Goal: Transaction & Acquisition: Purchase product/service

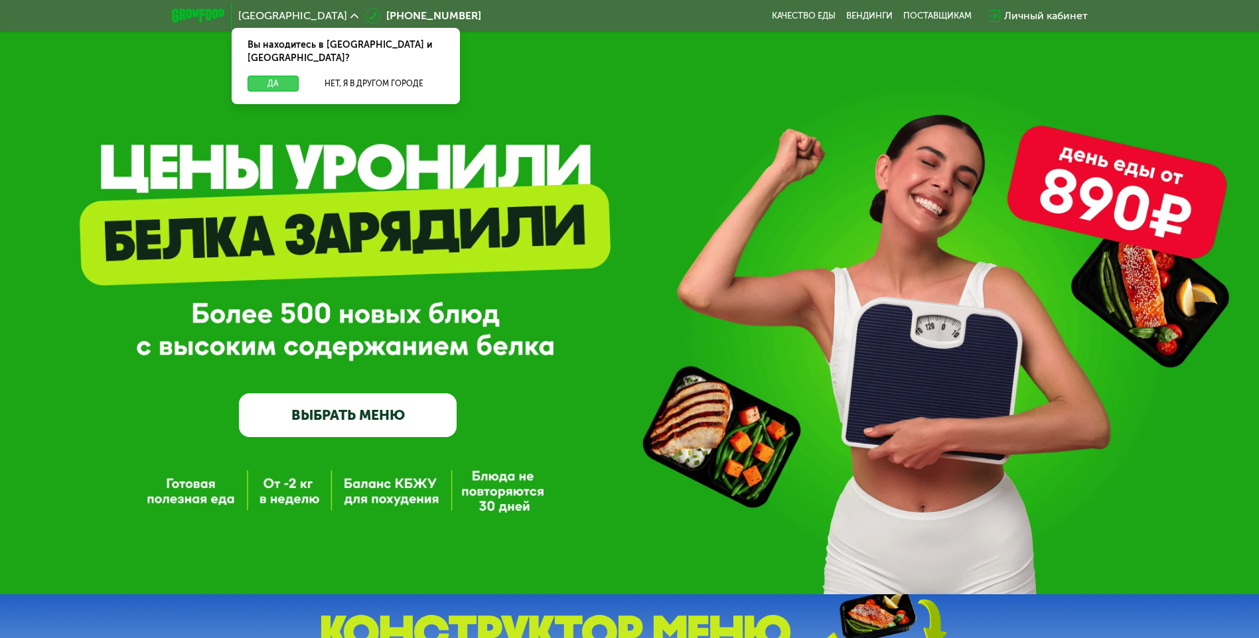
click at [271, 76] on button "Да" at bounding box center [272, 84] width 51 height 16
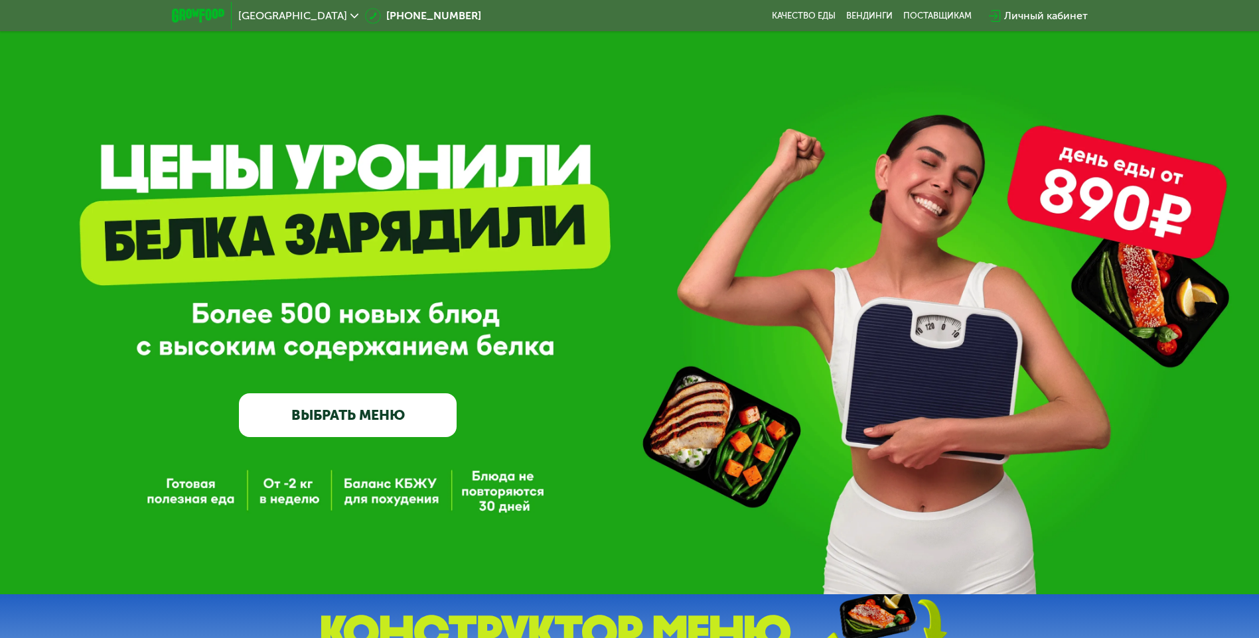
click at [372, 420] on link "ВЫБРАТЬ МЕНЮ" at bounding box center [348, 415] width 218 height 44
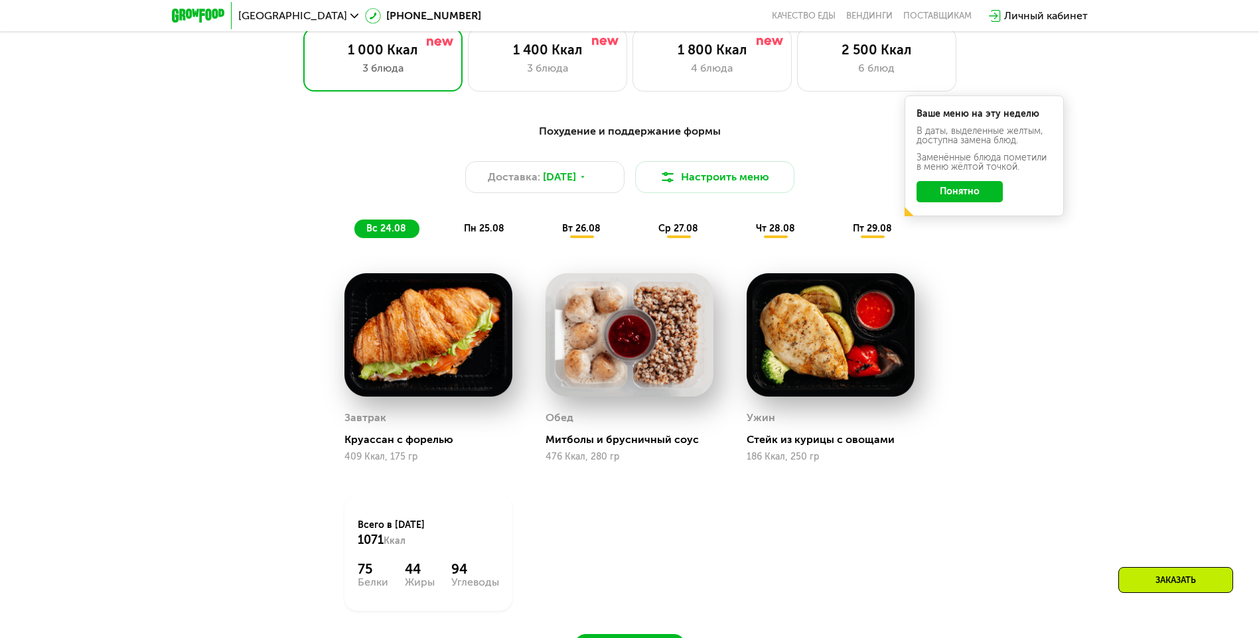
scroll to position [780, 0]
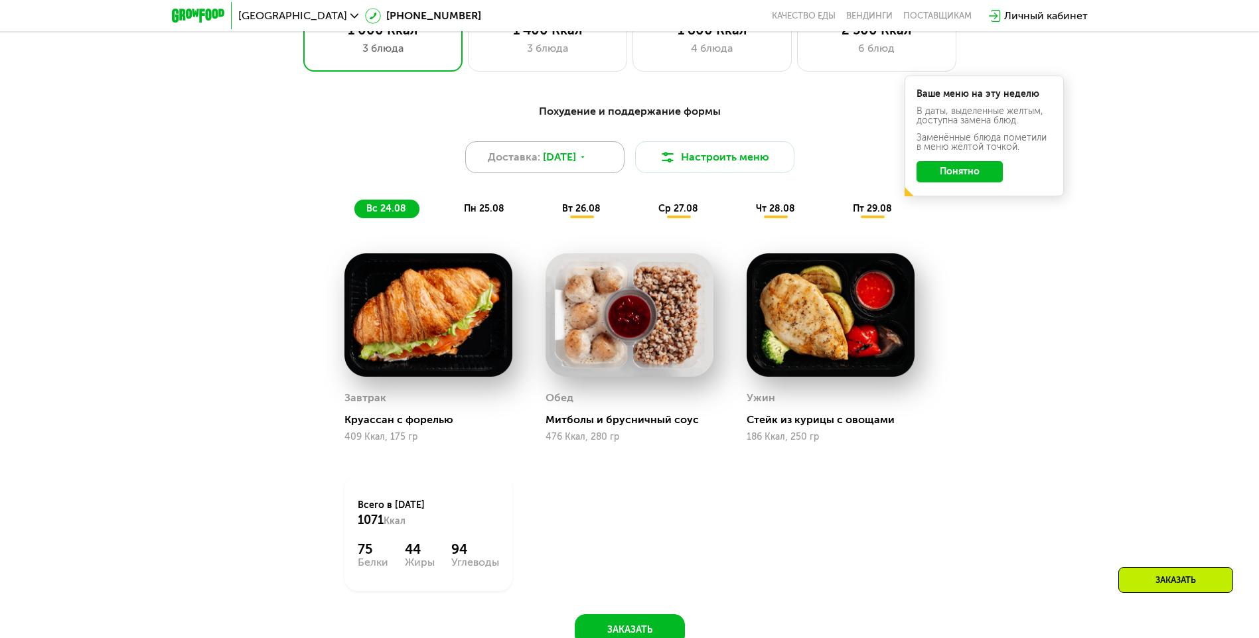
click at [586, 161] on icon at bounding box center [583, 157] width 8 height 8
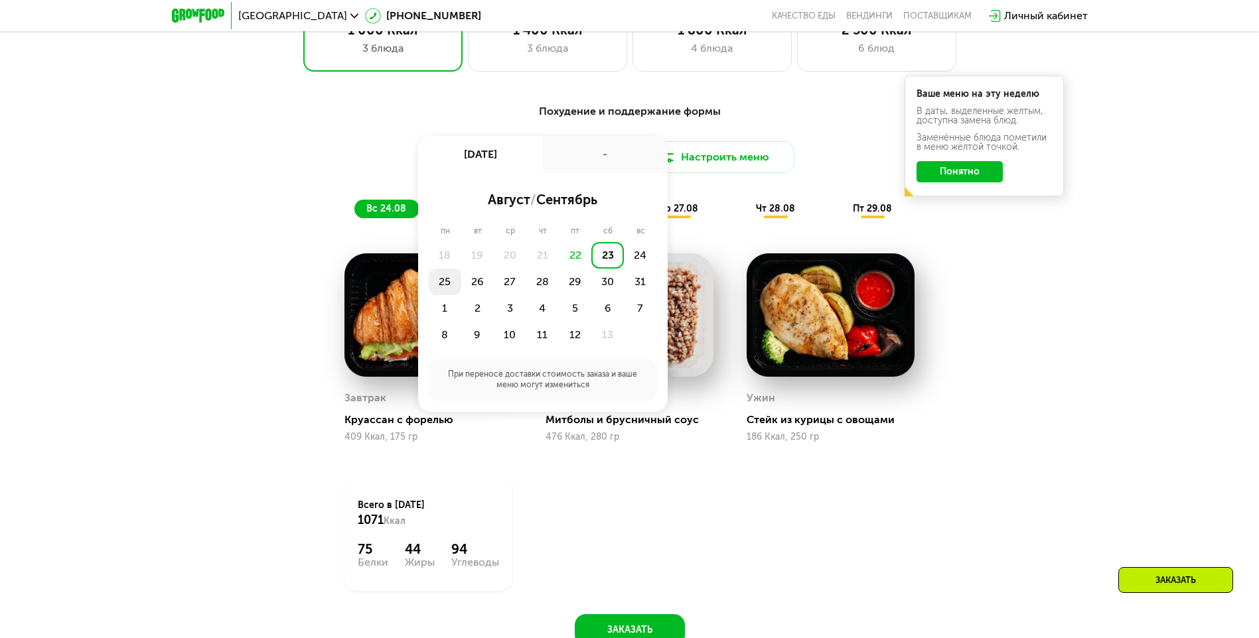
click at [461, 286] on div "25" at bounding box center [477, 282] width 33 height 27
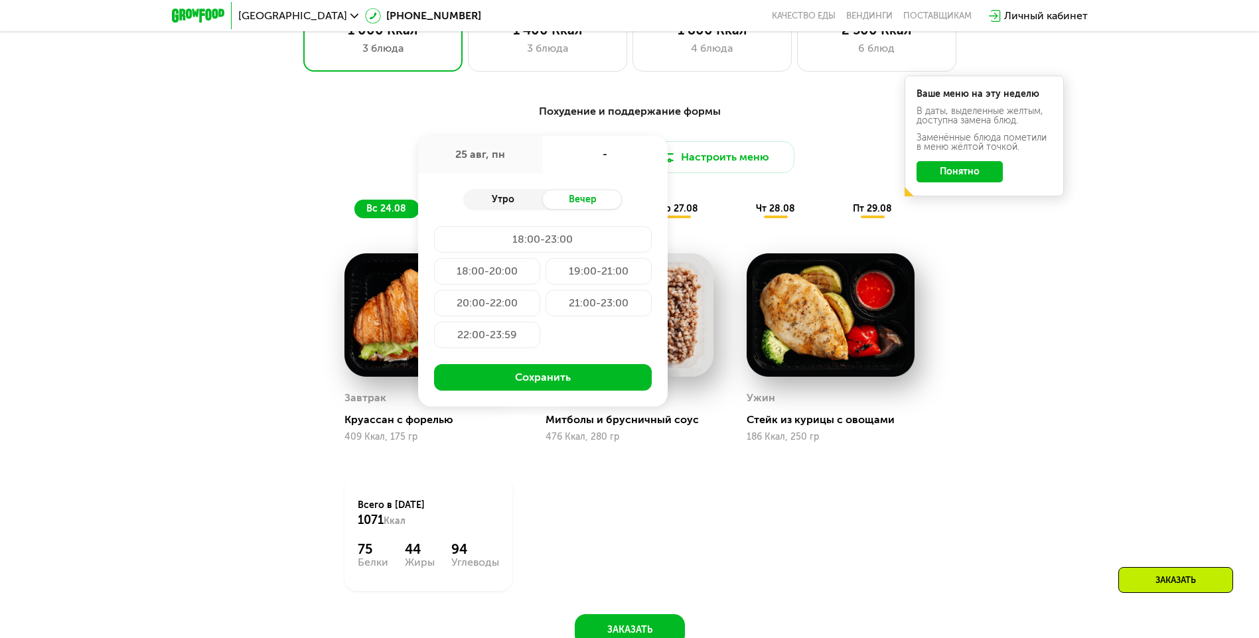
click at [507, 201] on div "Утро" at bounding box center [503, 199] width 80 height 19
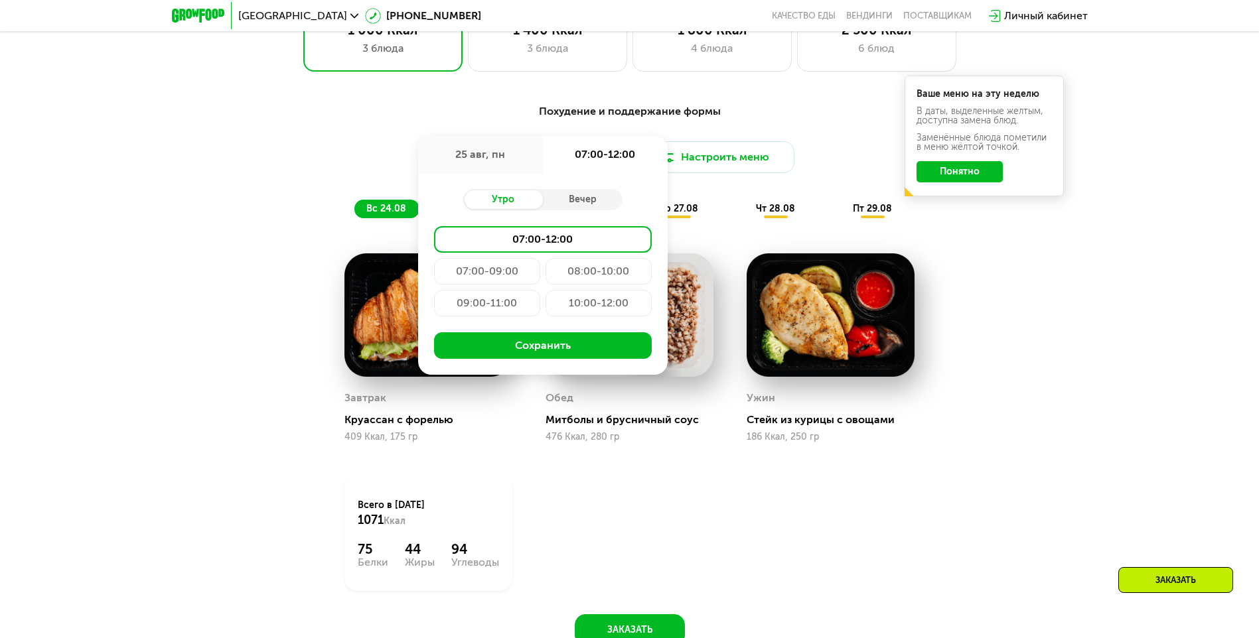
click at [0, 0] on div "Завтрак [PERSON_NAME] с форелью 409 Ккал, 175 гр Обед Митболы и брусничный соус…" at bounding box center [0, 0] width 0 height 0
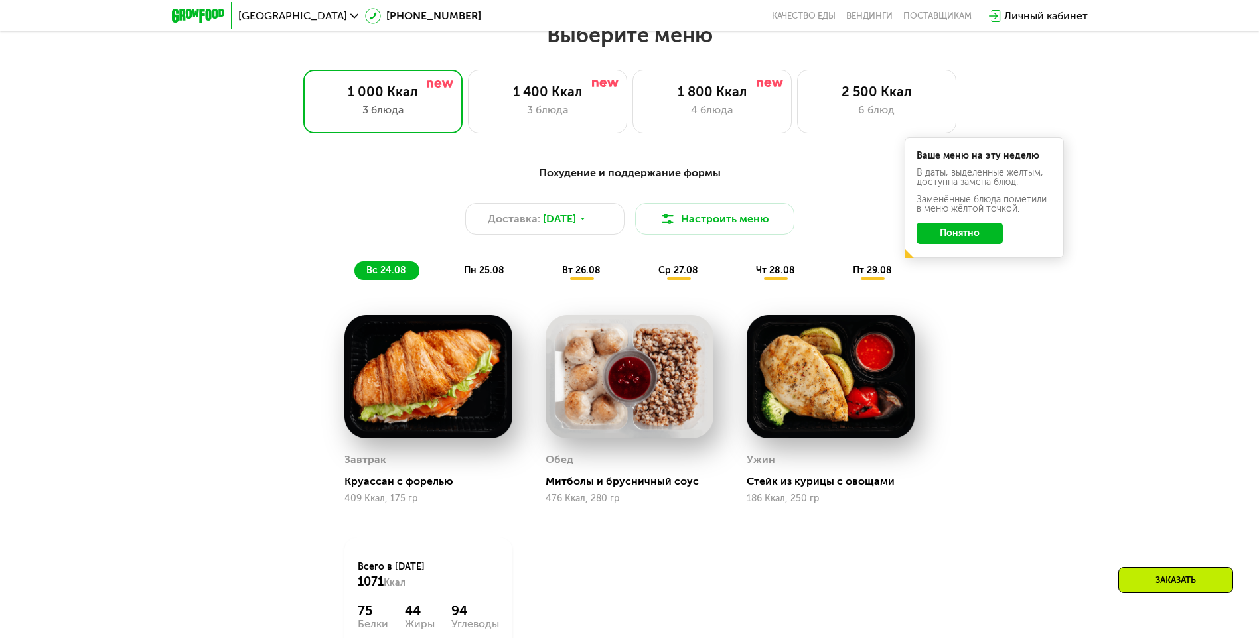
scroll to position [714, 0]
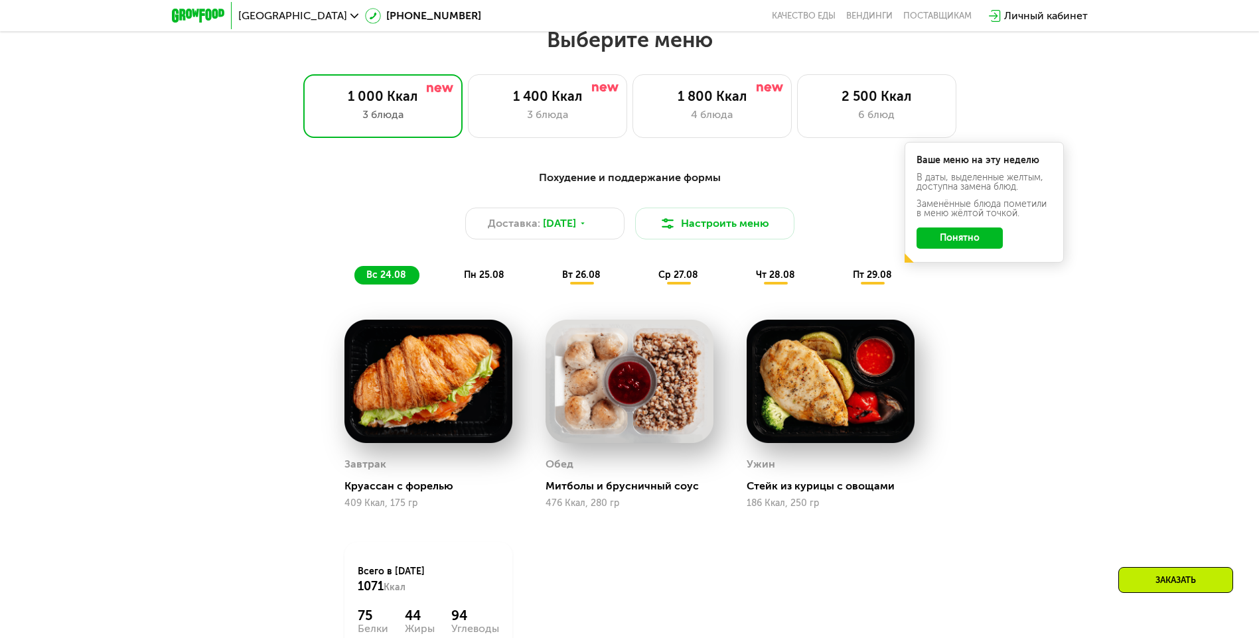
click at [482, 279] on span "пн 25.08" at bounding box center [484, 274] width 40 height 11
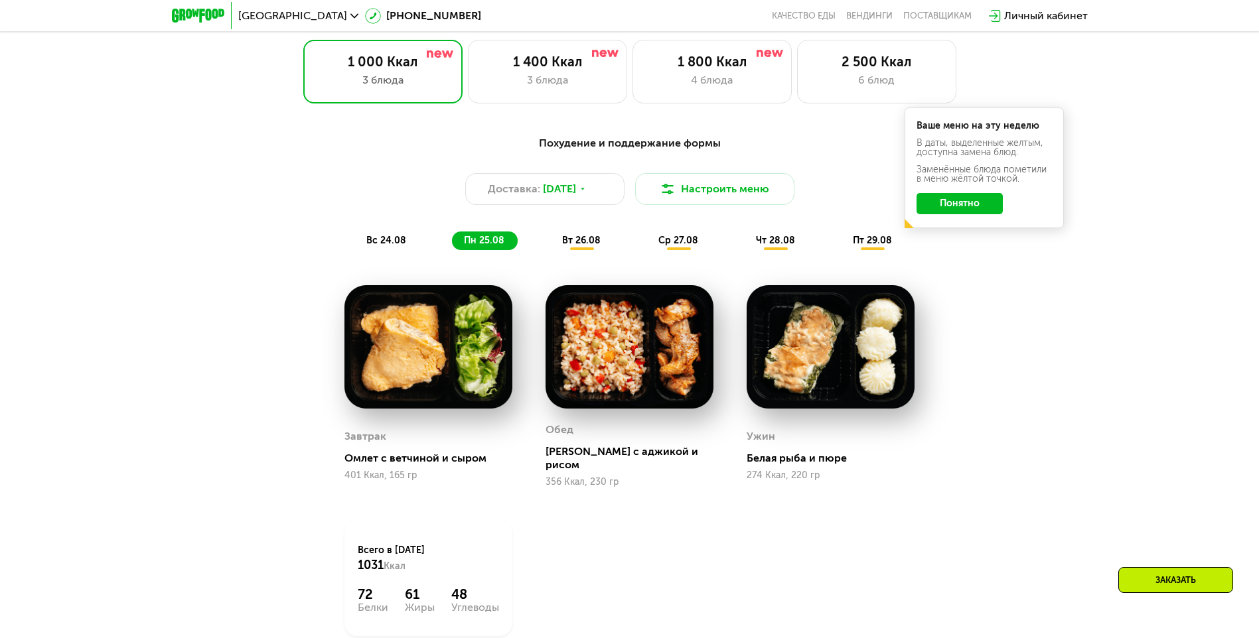
scroll to position [780, 0]
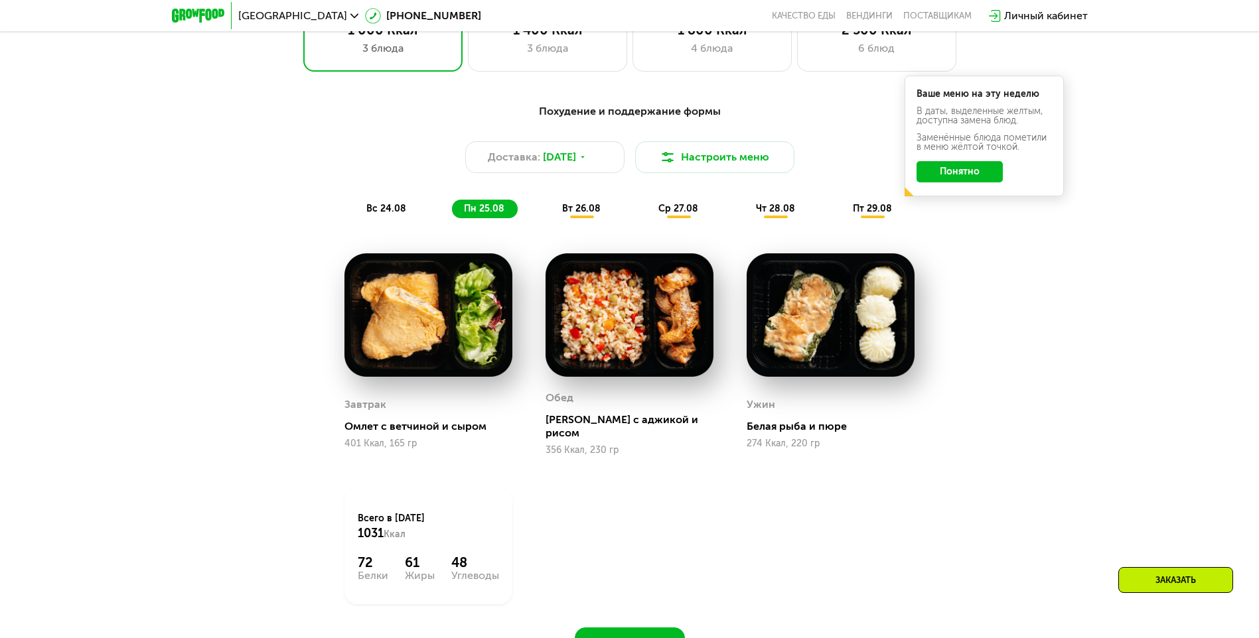
click at [589, 214] on span "вт 26.08" at bounding box center [581, 208] width 38 height 11
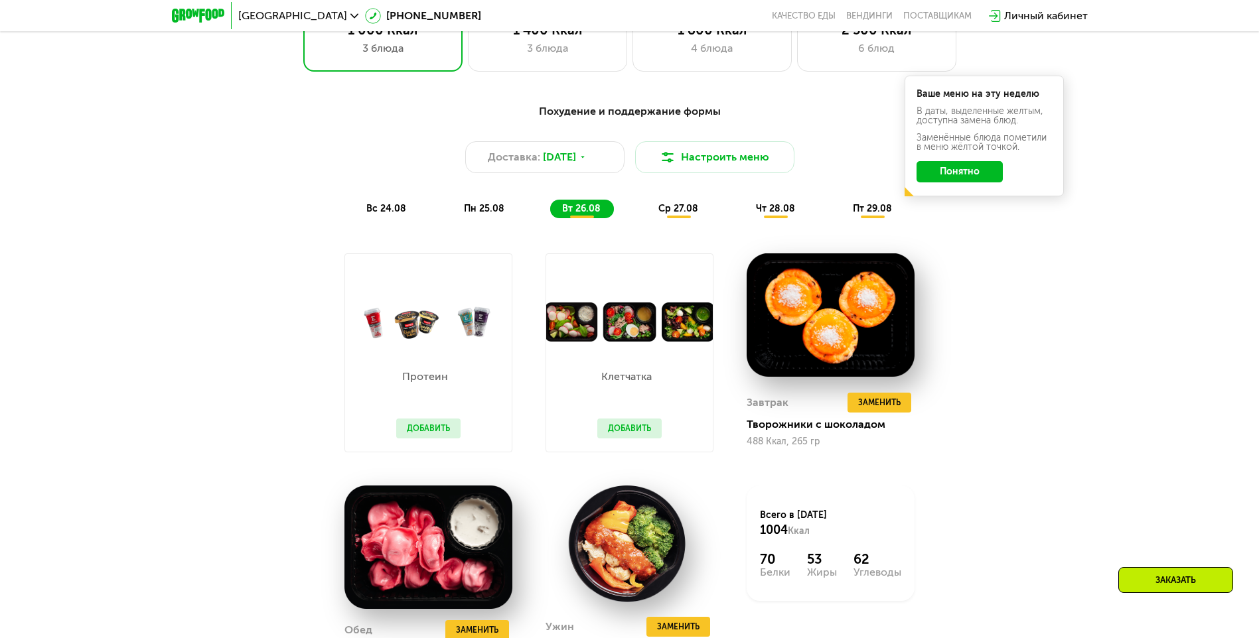
click at [681, 214] on span "ср 27.08" at bounding box center [678, 208] width 40 height 11
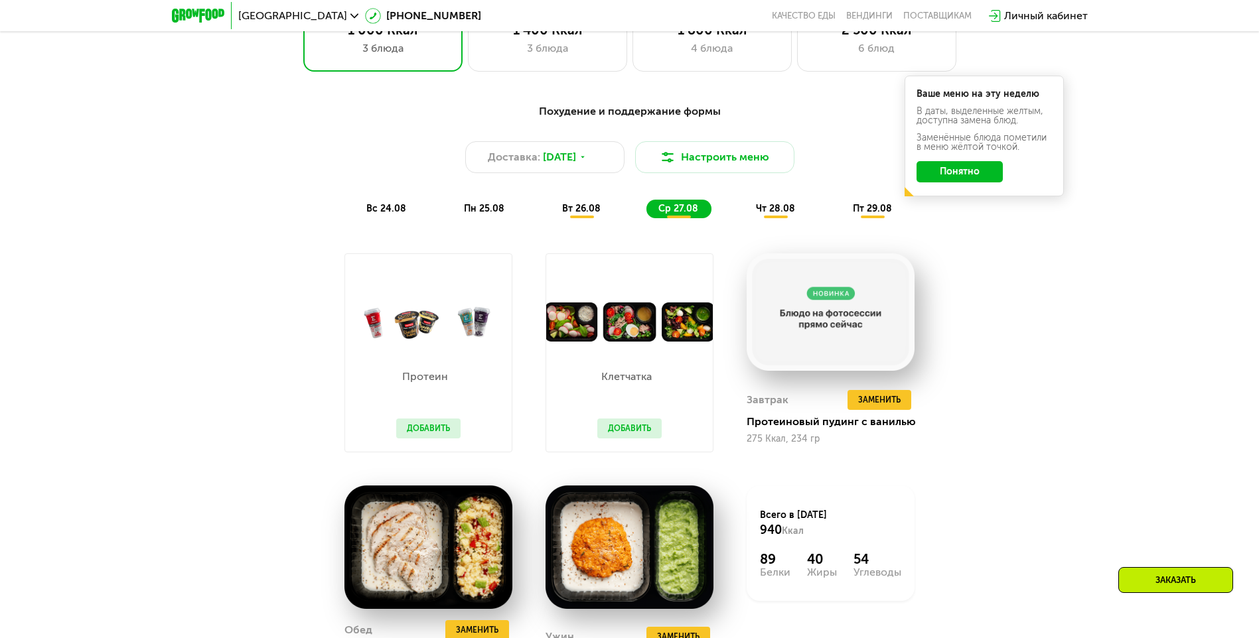
click at [772, 212] on span "чт 28.08" at bounding box center [775, 208] width 39 height 11
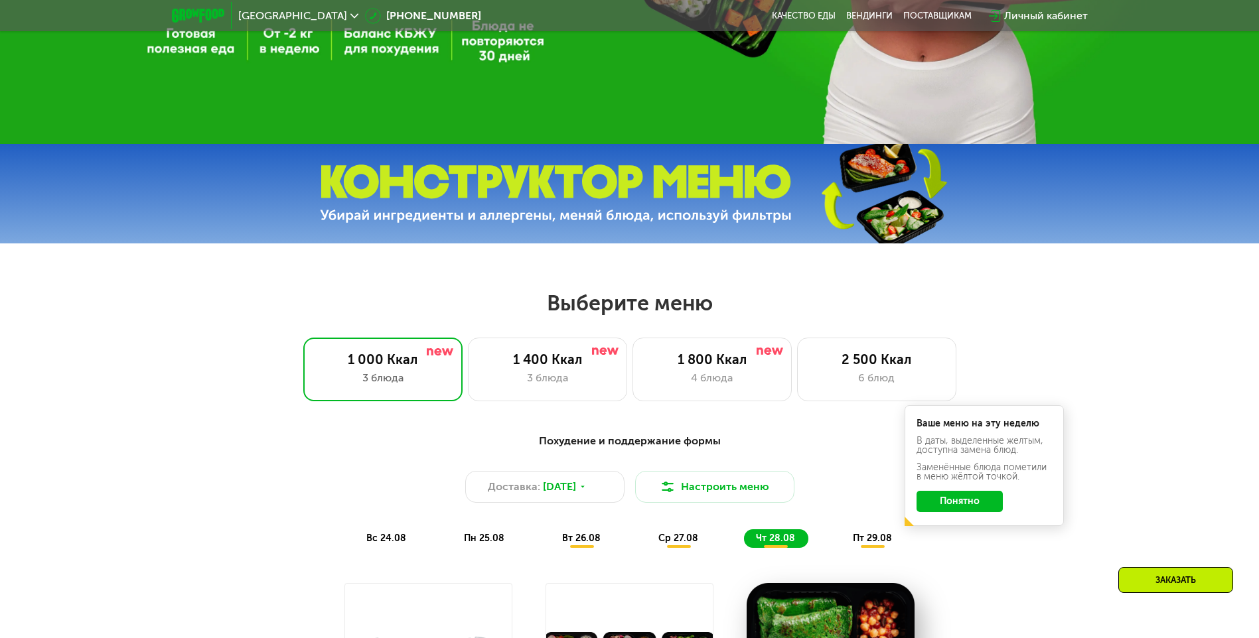
scroll to position [448, 0]
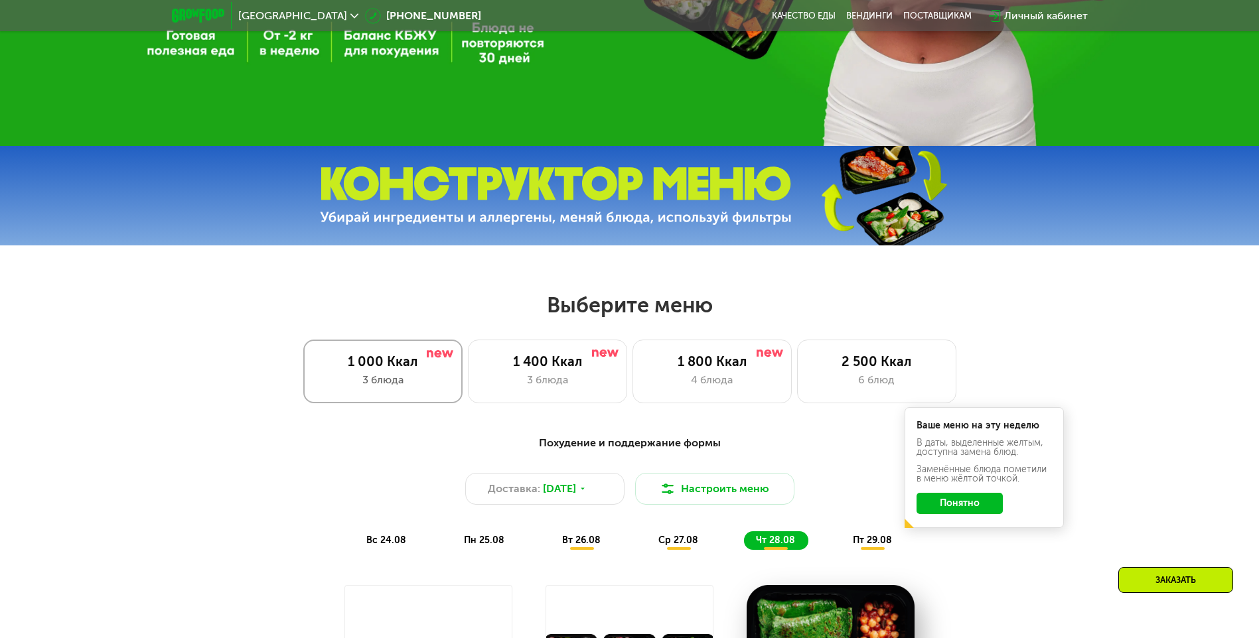
click at [364, 370] on div "1 000 Ккал" at bounding box center [382, 362] width 131 height 16
click at [372, 370] on div "1 000 Ккал" at bounding box center [382, 362] width 131 height 16
click at [632, 370] on div "1 400 Ккал 3 блюда" at bounding box center [711, 372] width 159 height 64
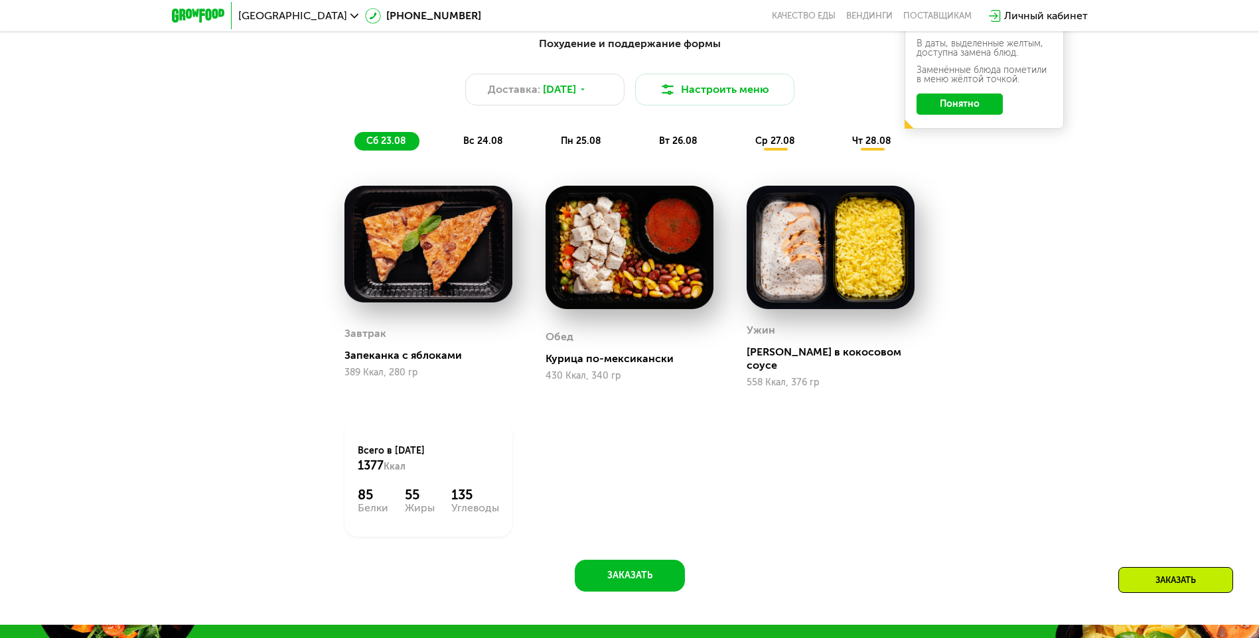
scroll to position [847, 0]
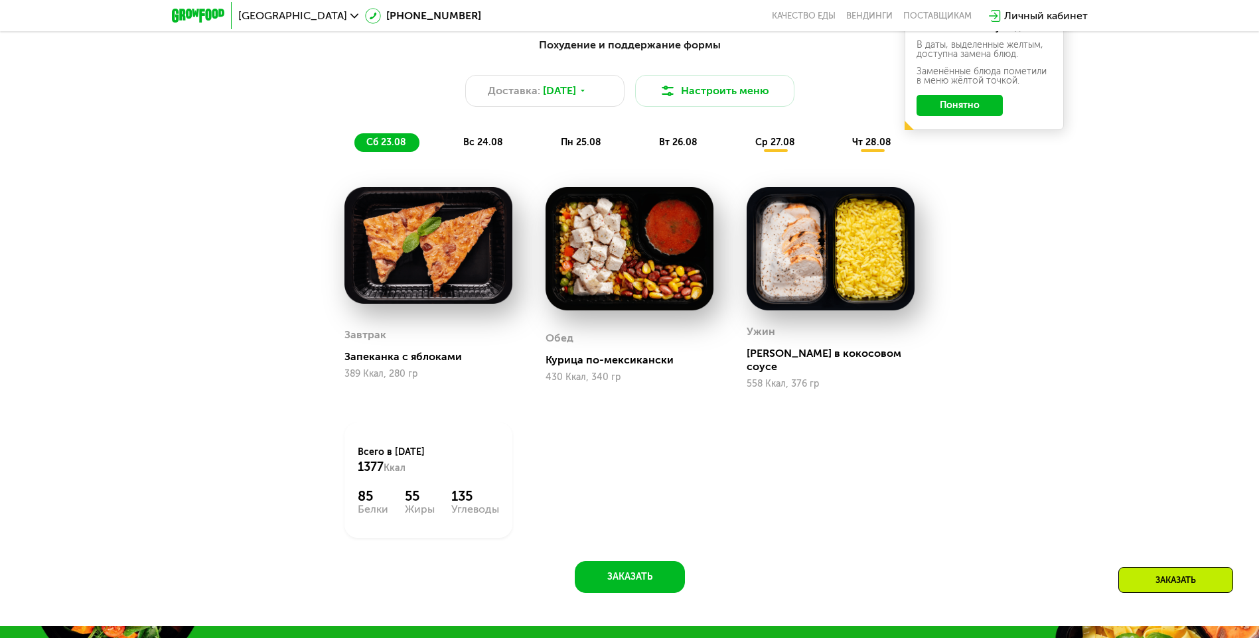
click at [488, 148] on span "вс 24.08" at bounding box center [483, 142] width 40 height 11
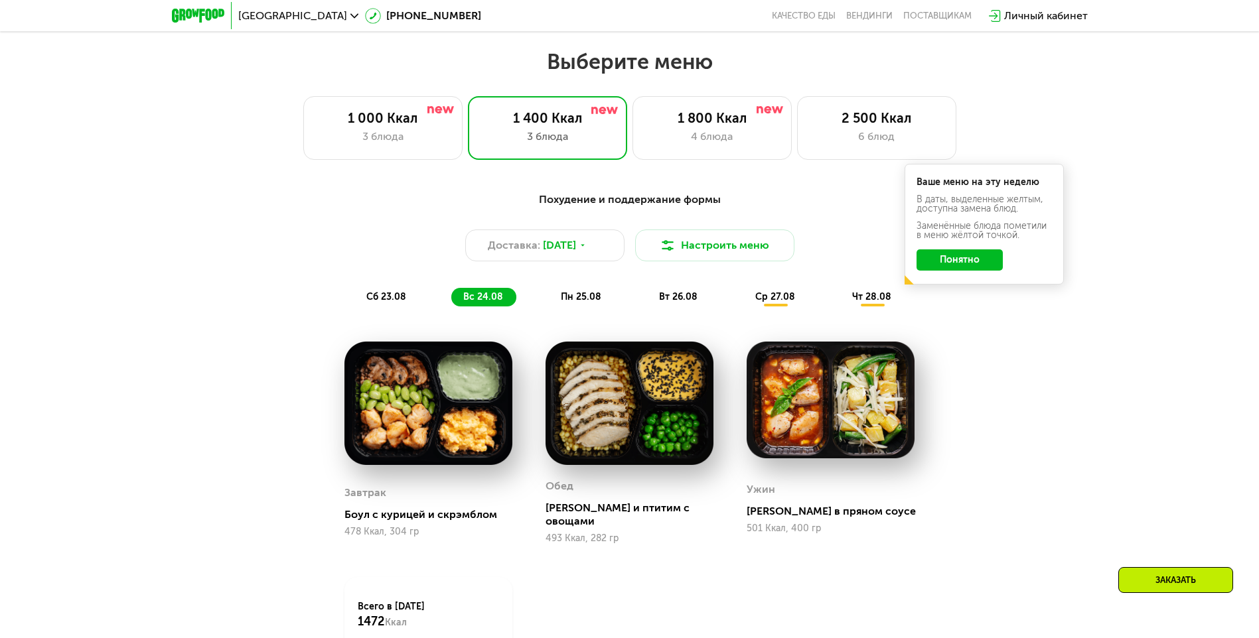
scroll to position [648, 0]
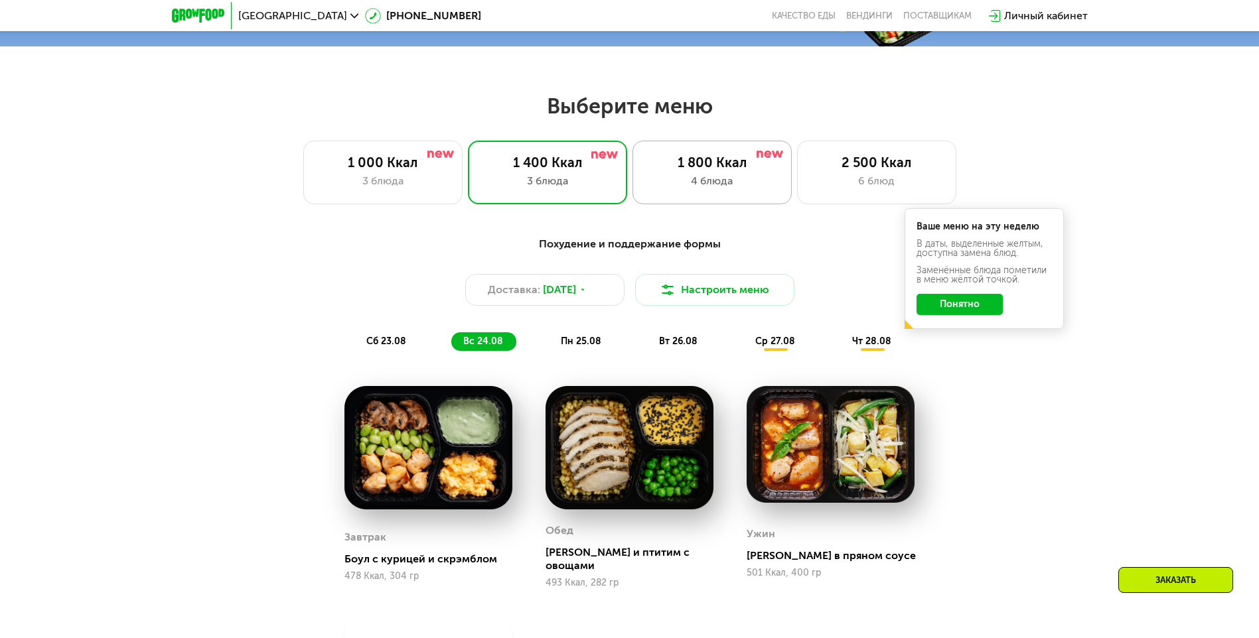
click at [750, 163] on div "1 800 Ккал" at bounding box center [711, 163] width 131 height 16
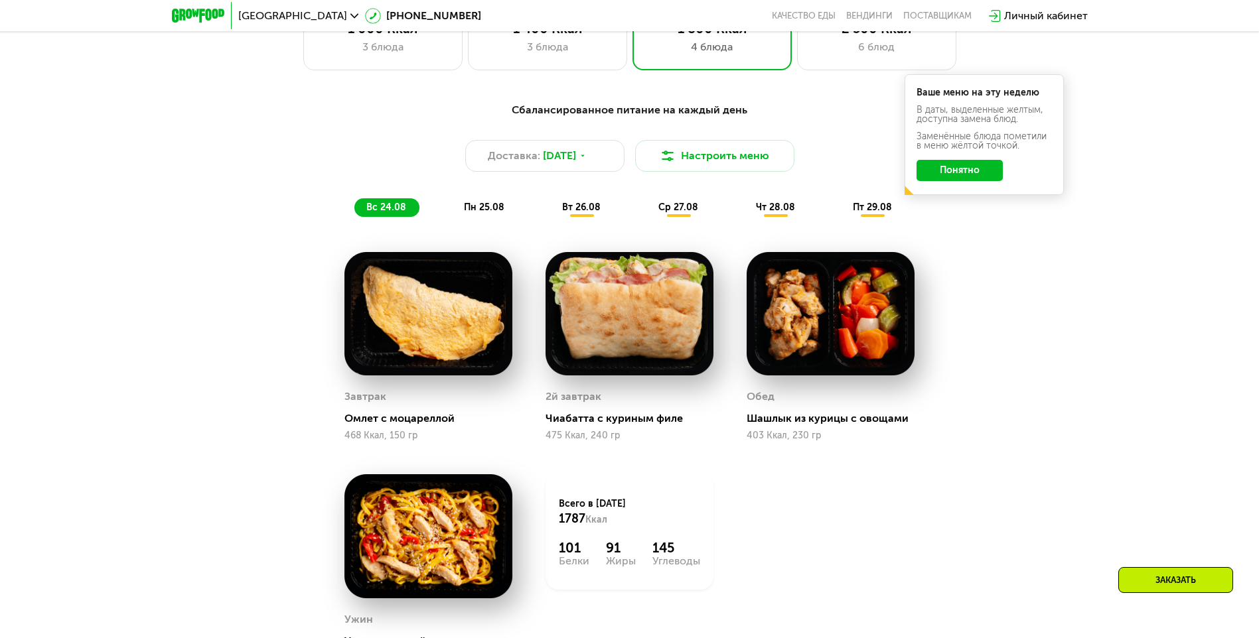
scroll to position [780, 0]
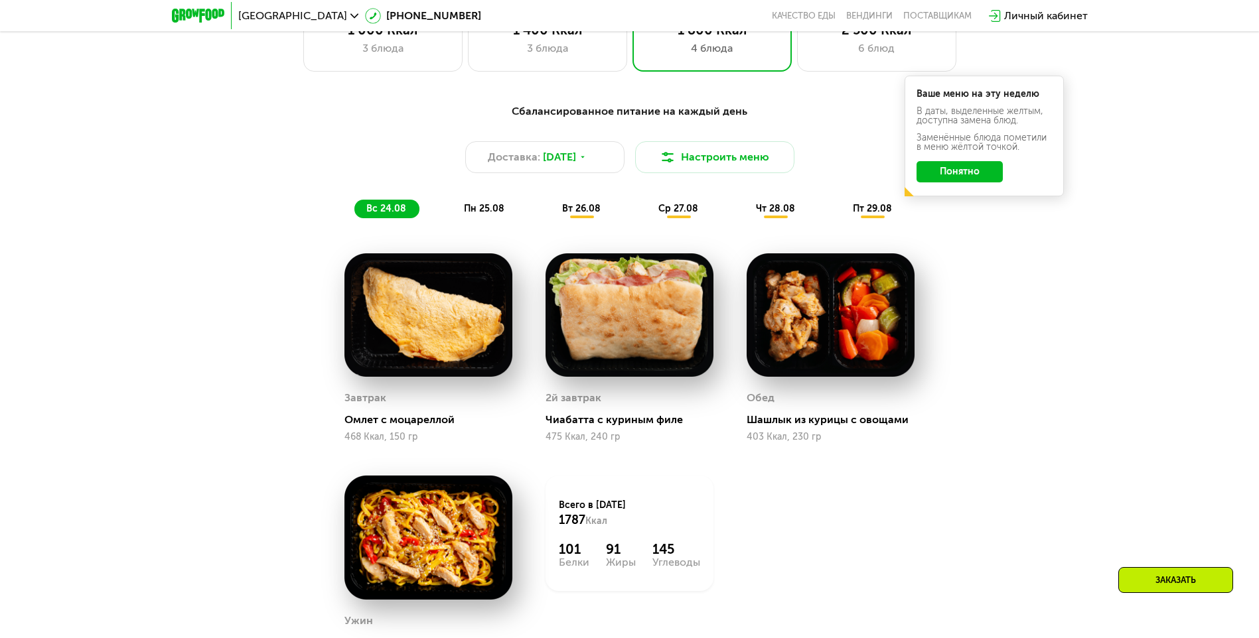
click at [486, 214] on span "пн 25.08" at bounding box center [484, 208] width 40 height 11
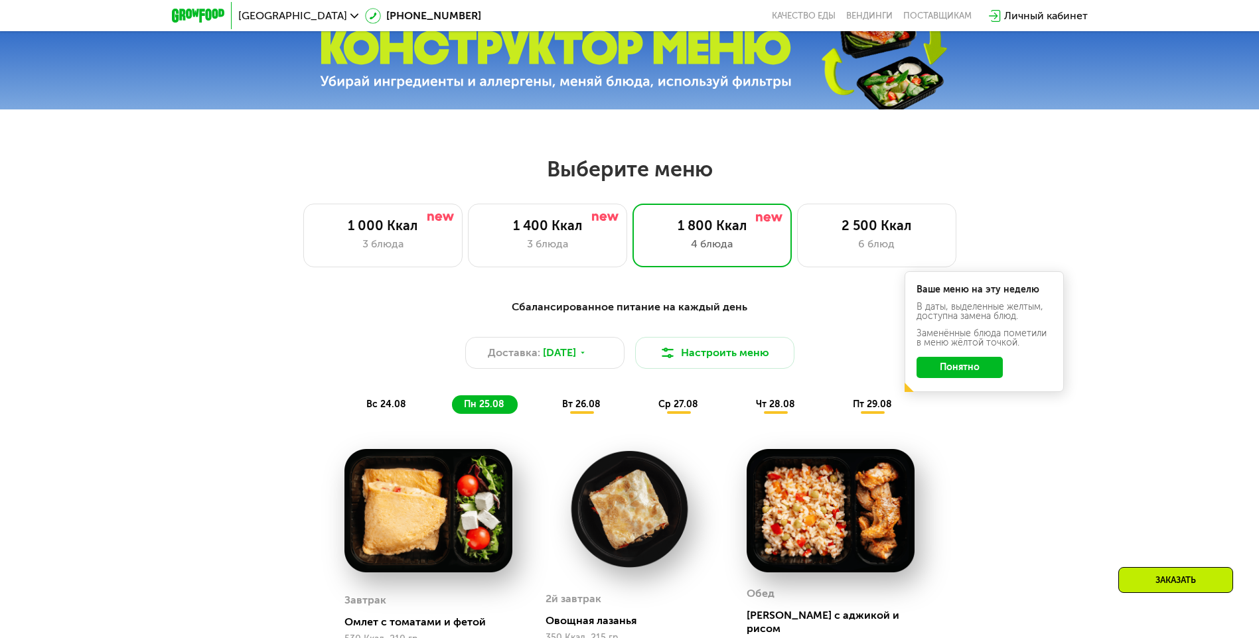
scroll to position [581, 0]
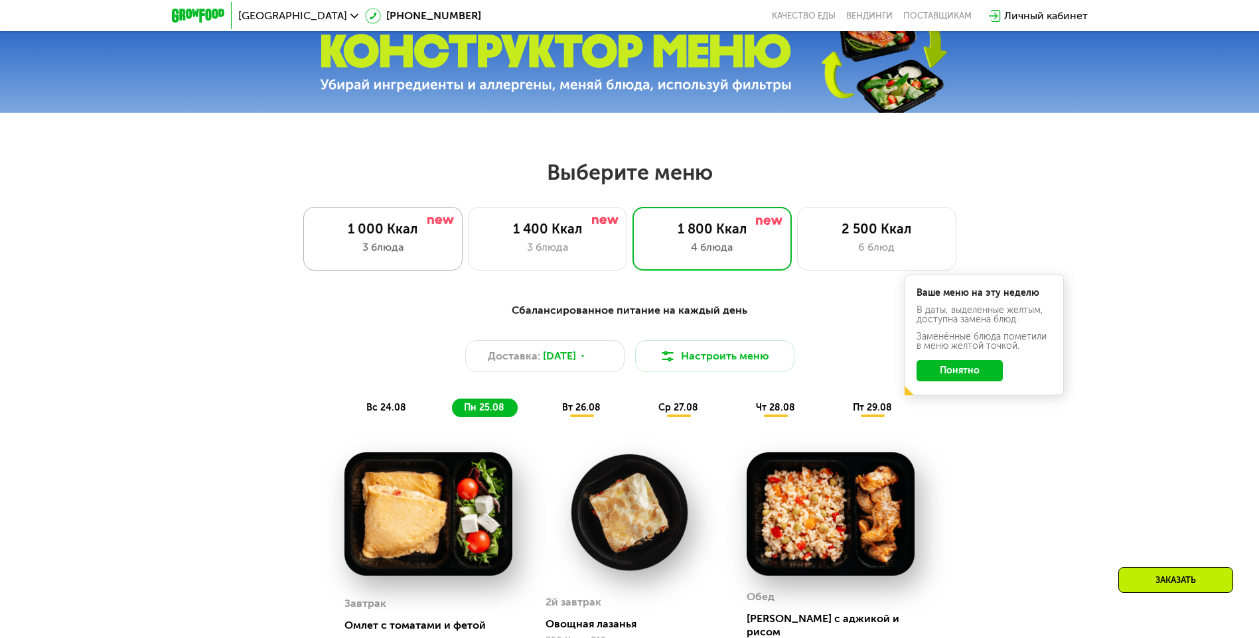
click at [360, 227] on div "1 000 Ккал" at bounding box center [382, 229] width 131 height 16
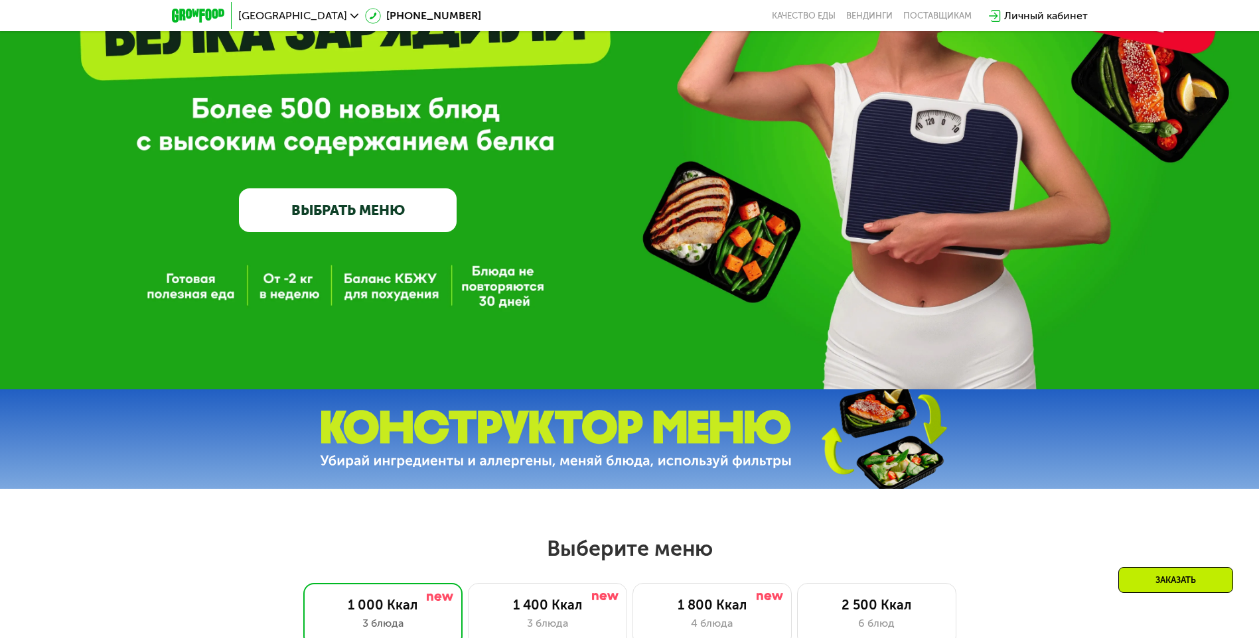
scroll to position [183, 0]
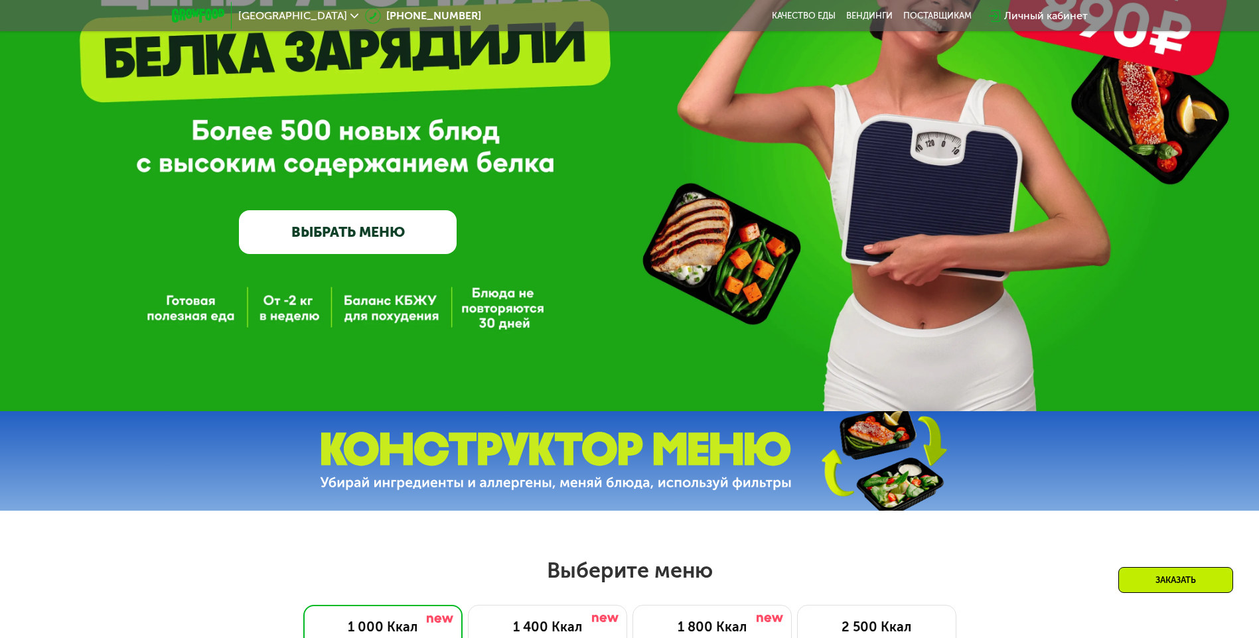
click at [370, 230] on link "ВЫБРАТЬ МЕНЮ" at bounding box center [348, 232] width 218 height 44
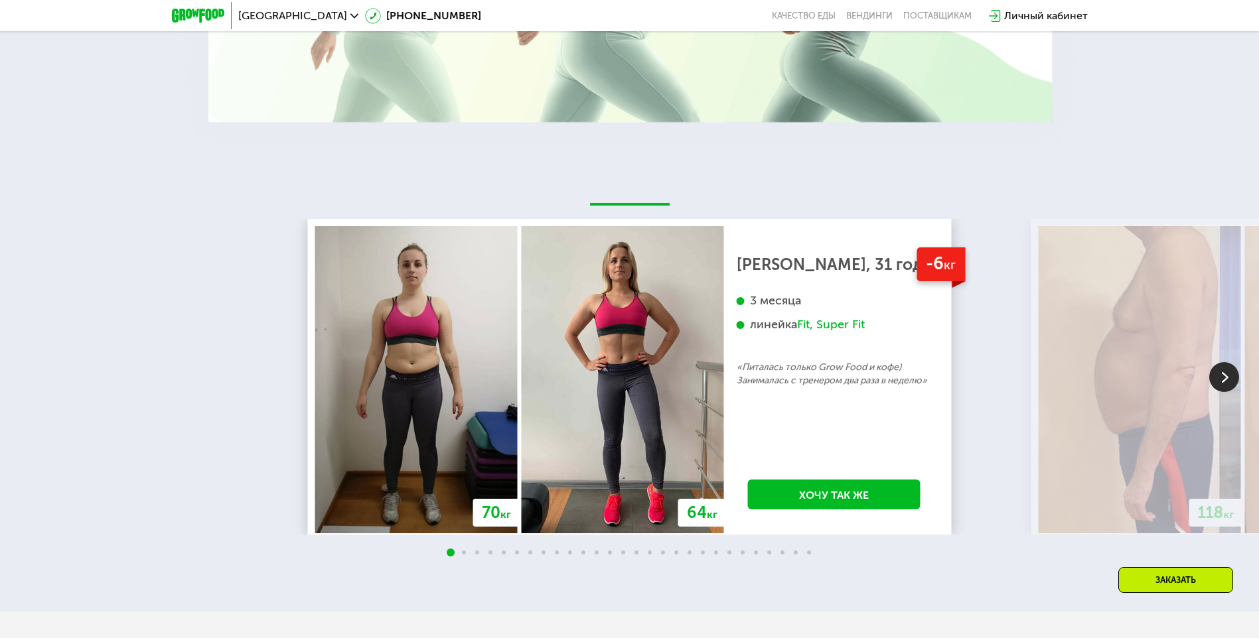
scroll to position [2505, 0]
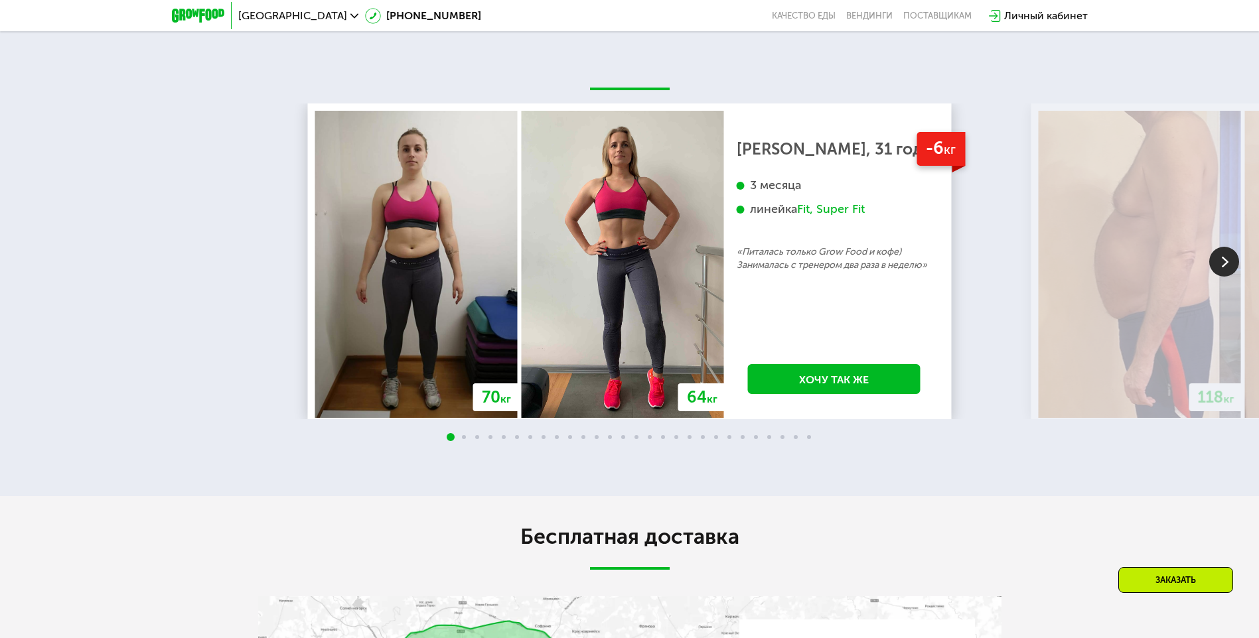
click at [1229, 269] on img at bounding box center [1224, 262] width 30 height 30
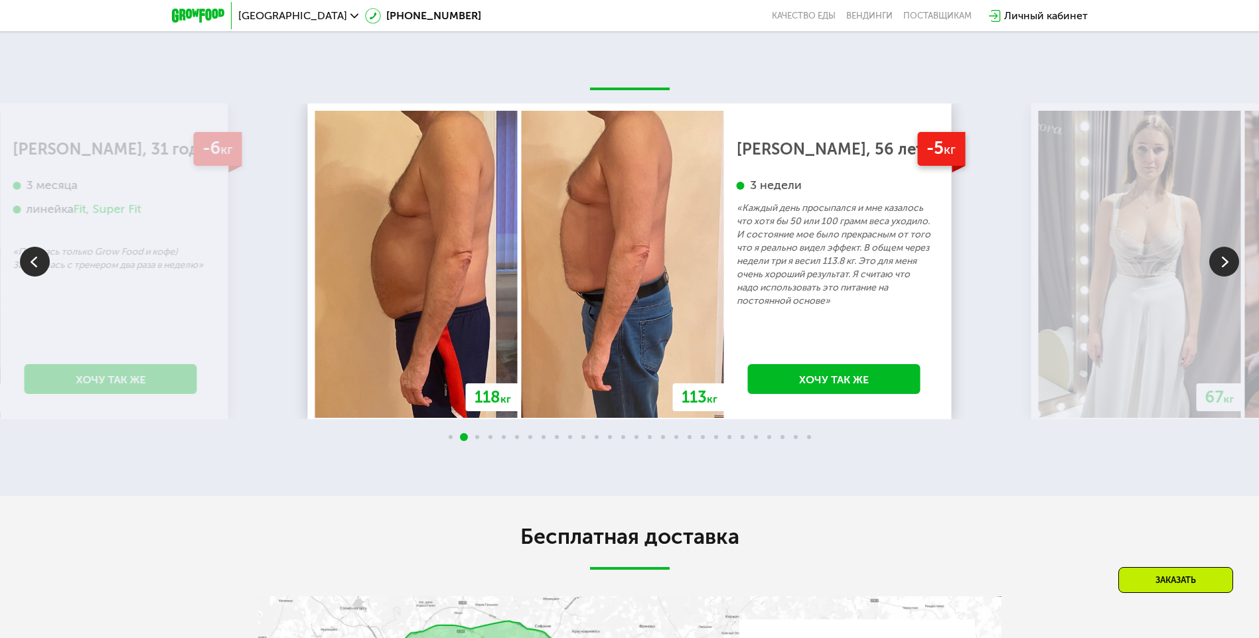
click at [1228, 270] on img at bounding box center [1224, 262] width 30 height 30
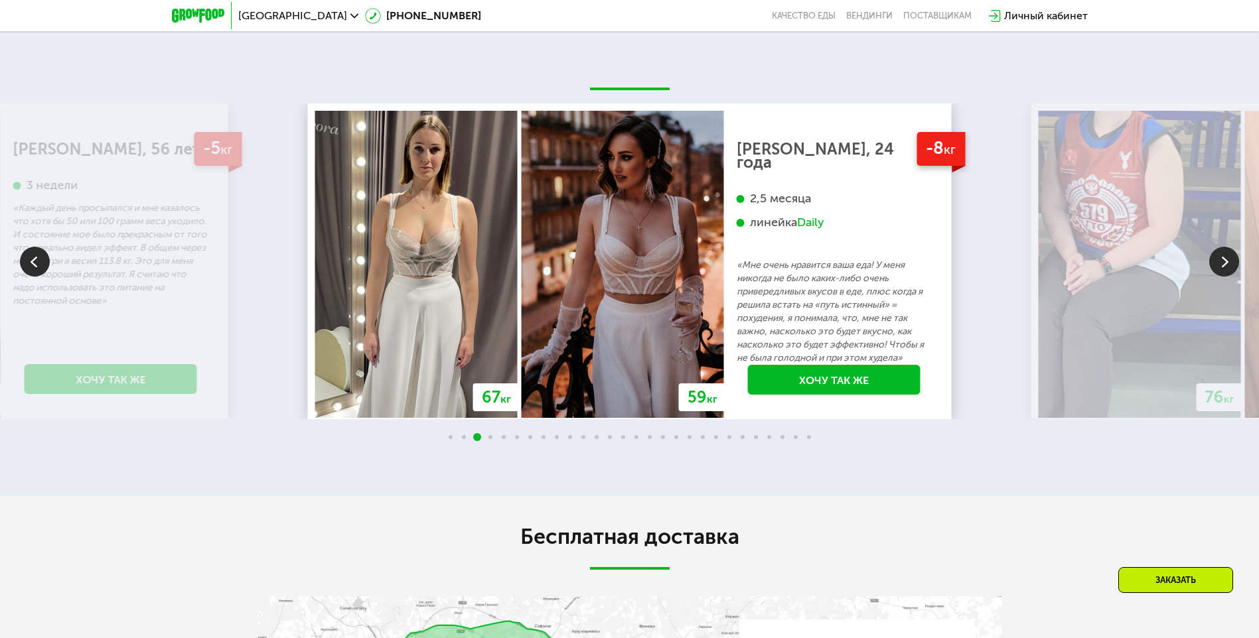
click at [1228, 271] on img at bounding box center [1224, 262] width 30 height 30
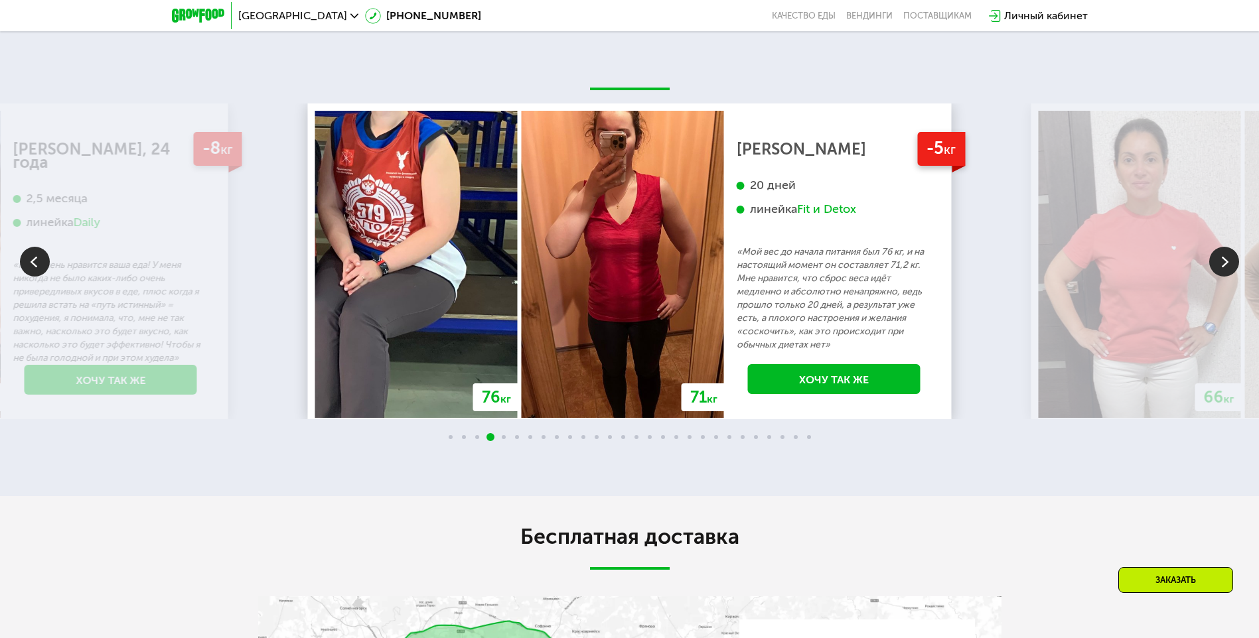
click at [1228, 269] on img at bounding box center [1224, 262] width 30 height 30
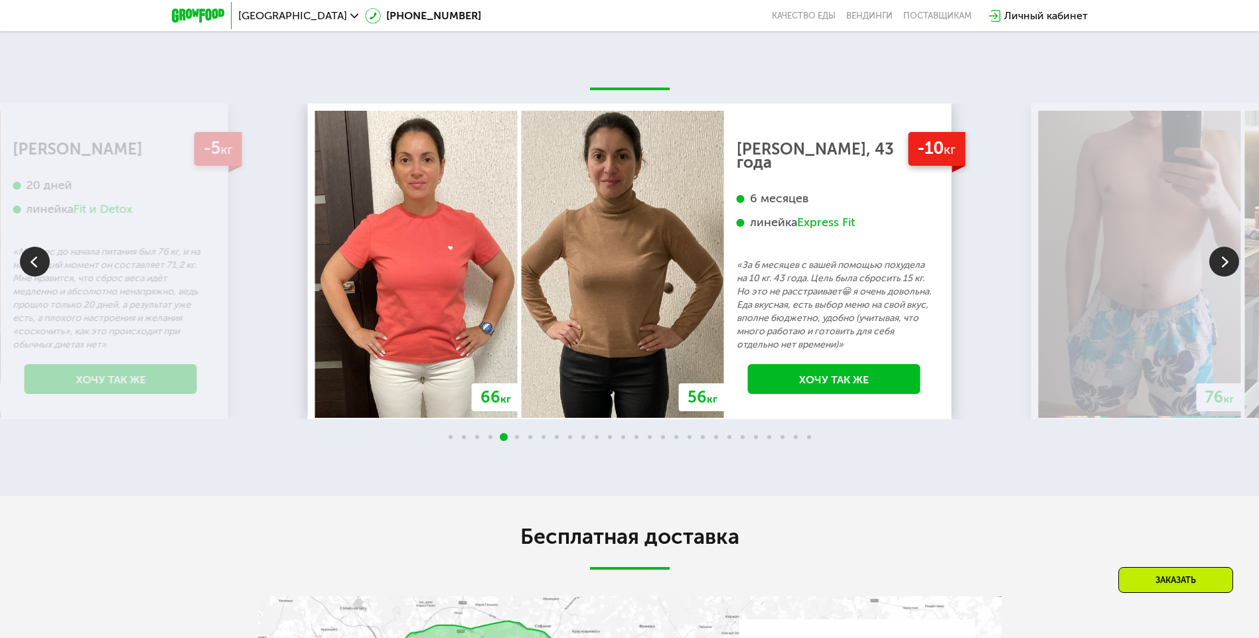
click at [1228, 269] on img at bounding box center [1224, 262] width 30 height 30
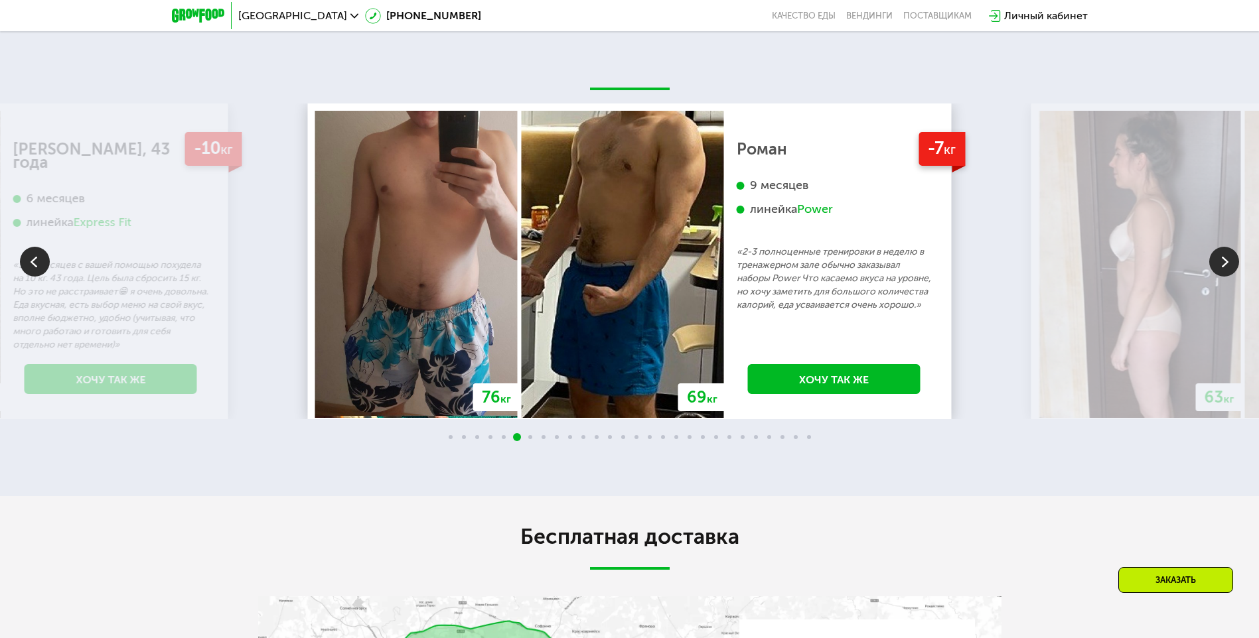
click at [1228, 269] on img at bounding box center [1224, 262] width 30 height 30
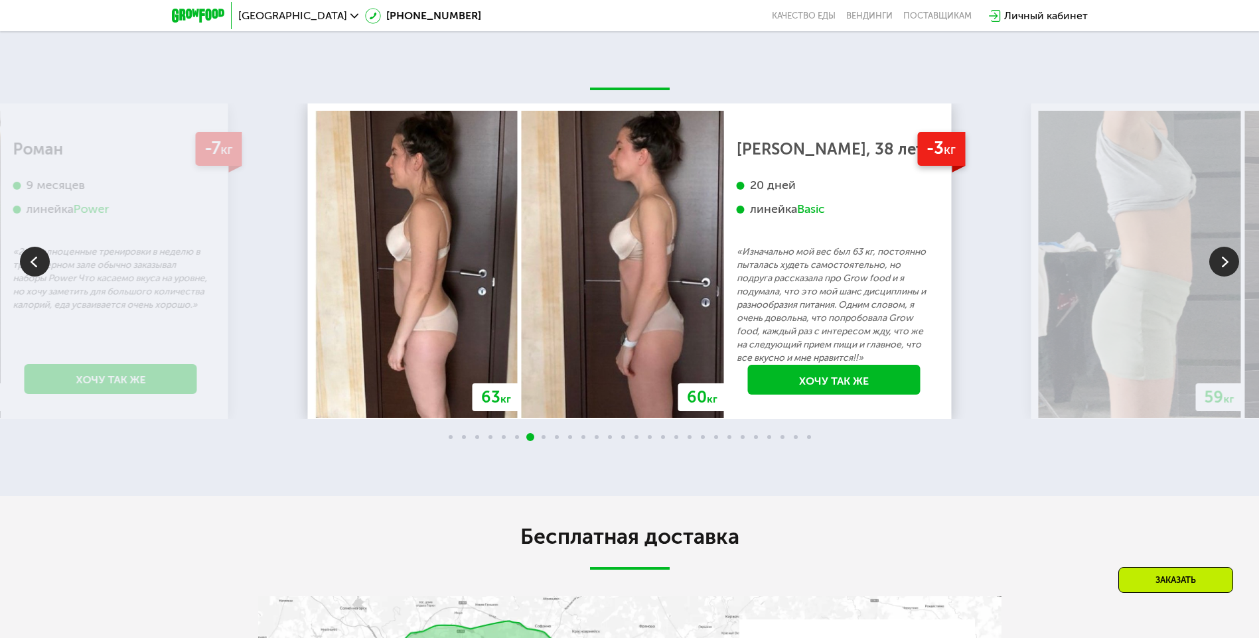
click at [1228, 269] on img at bounding box center [1224, 262] width 30 height 30
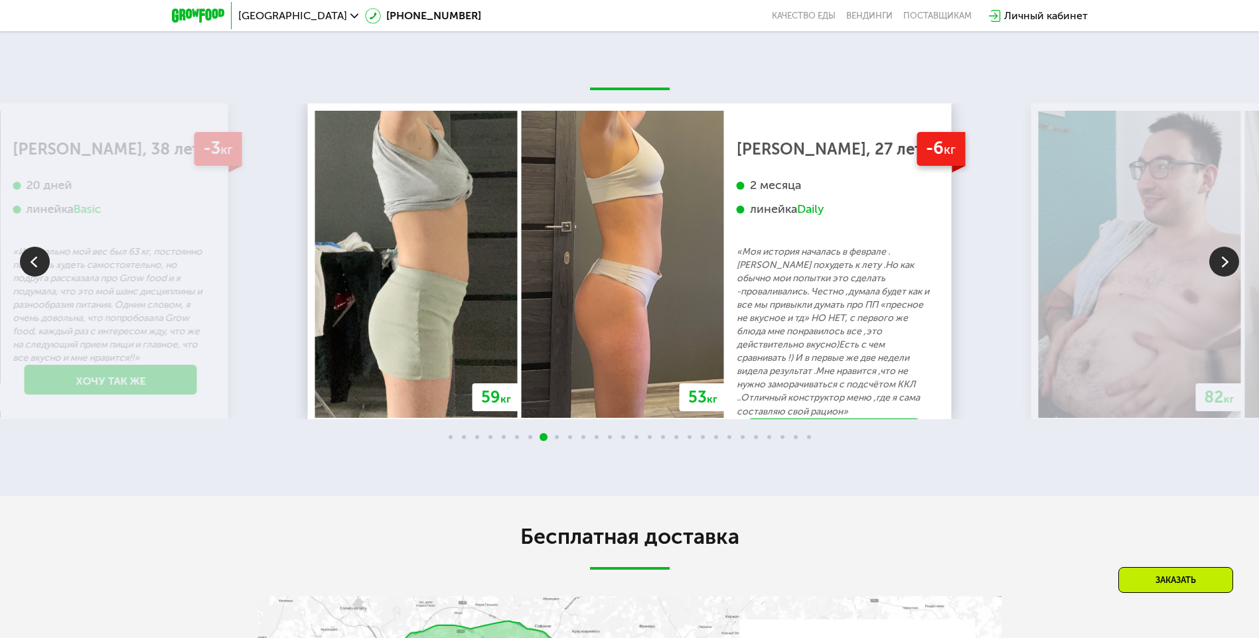
click at [1228, 269] on img at bounding box center [1224, 262] width 30 height 30
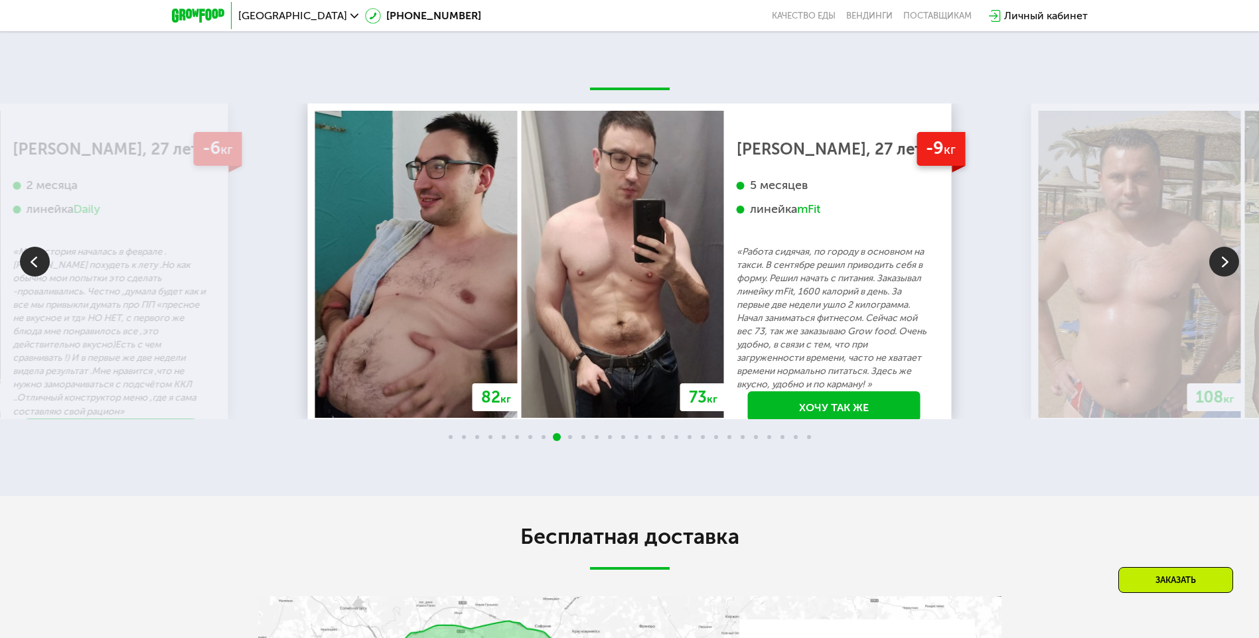
click at [1230, 267] on img at bounding box center [1224, 262] width 30 height 30
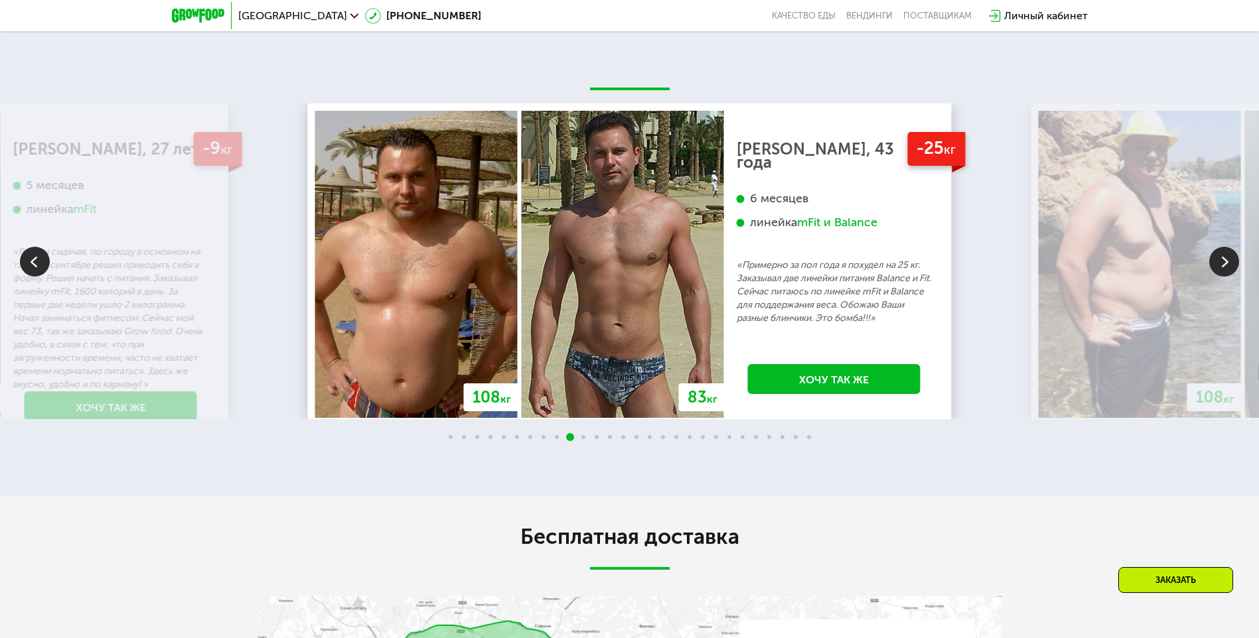
click at [1229, 265] on img at bounding box center [1224, 262] width 30 height 30
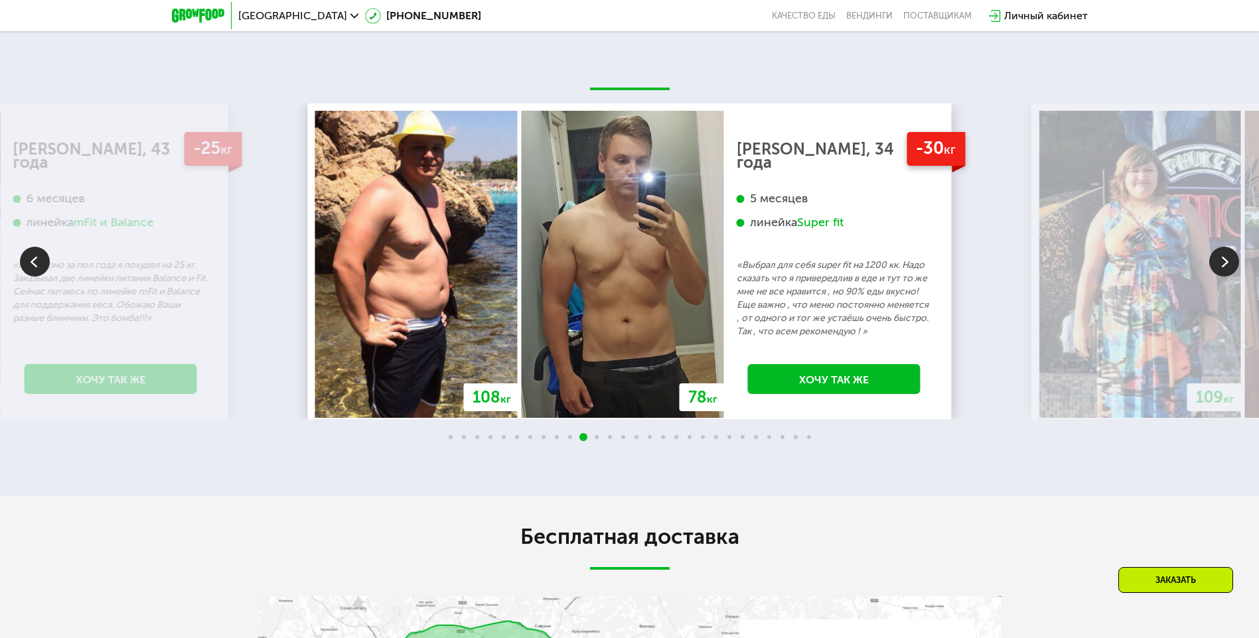
click at [1229, 265] on img at bounding box center [1224, 262] width 30 height 30
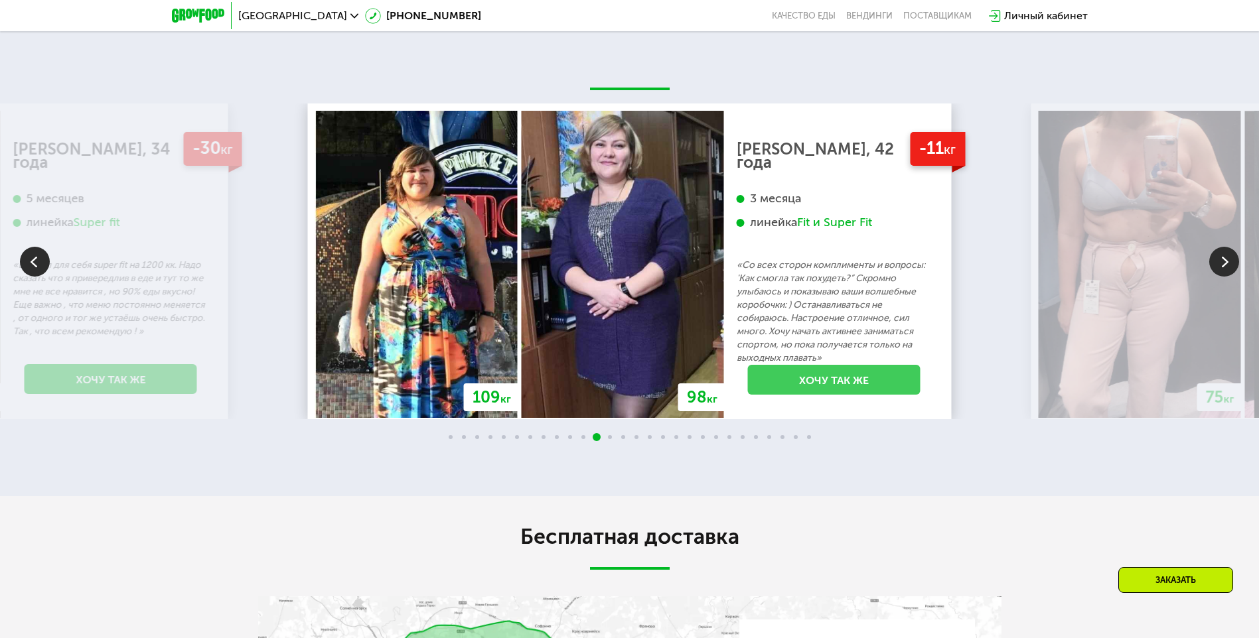
click at [880, 391] on link "Хочу так же" at bounding box center [834, 380] width 172 height 30
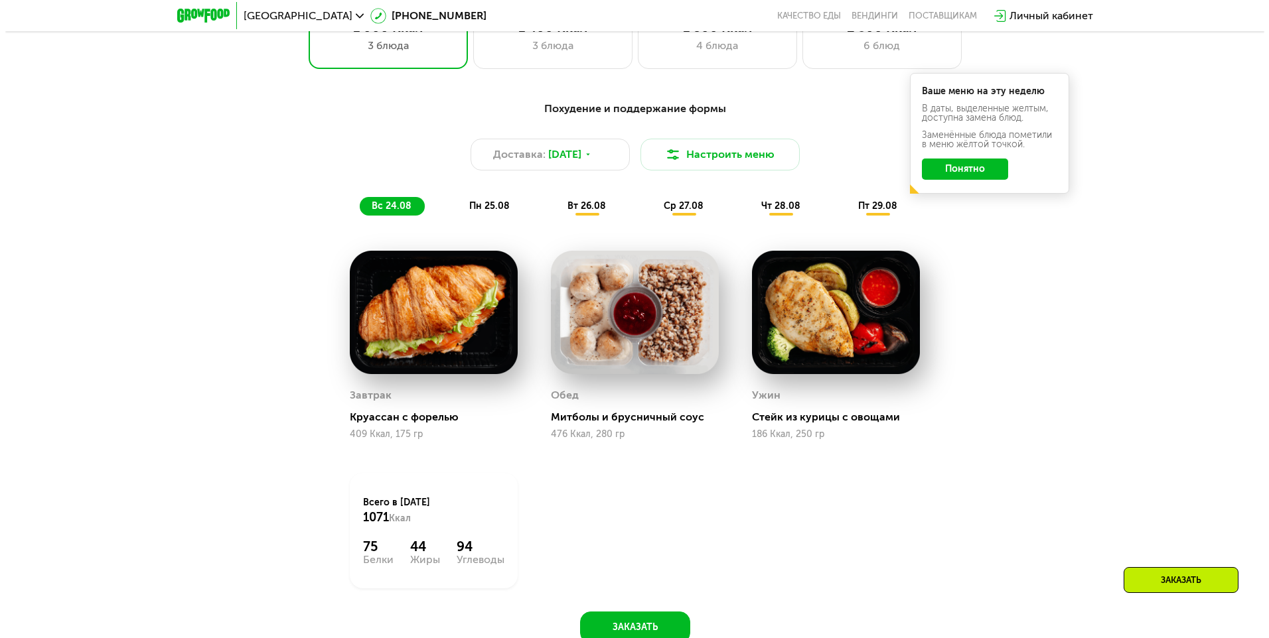
scroll to position [770, 0]
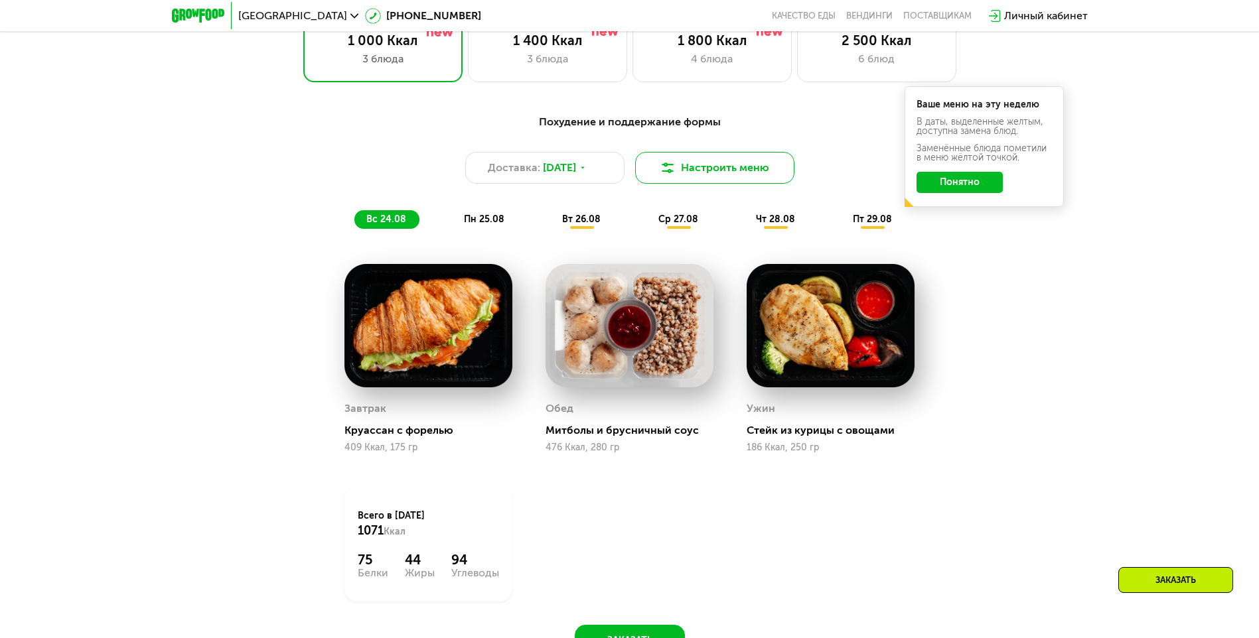
click at [710, 169] on button "Настроить меню" at bounding box center [714, 168] width 159 height 32
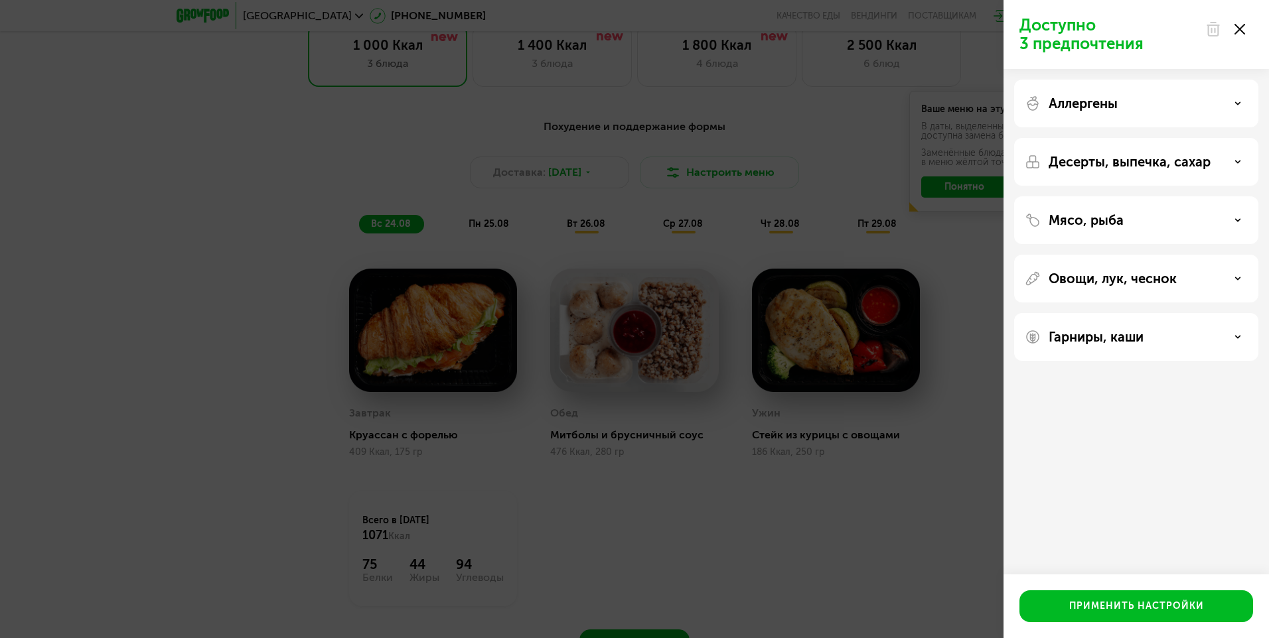
click at [1241, 161] on div "Десерты, выпечка, сахар" at bounding box center [1135, 162] width 223 height 16
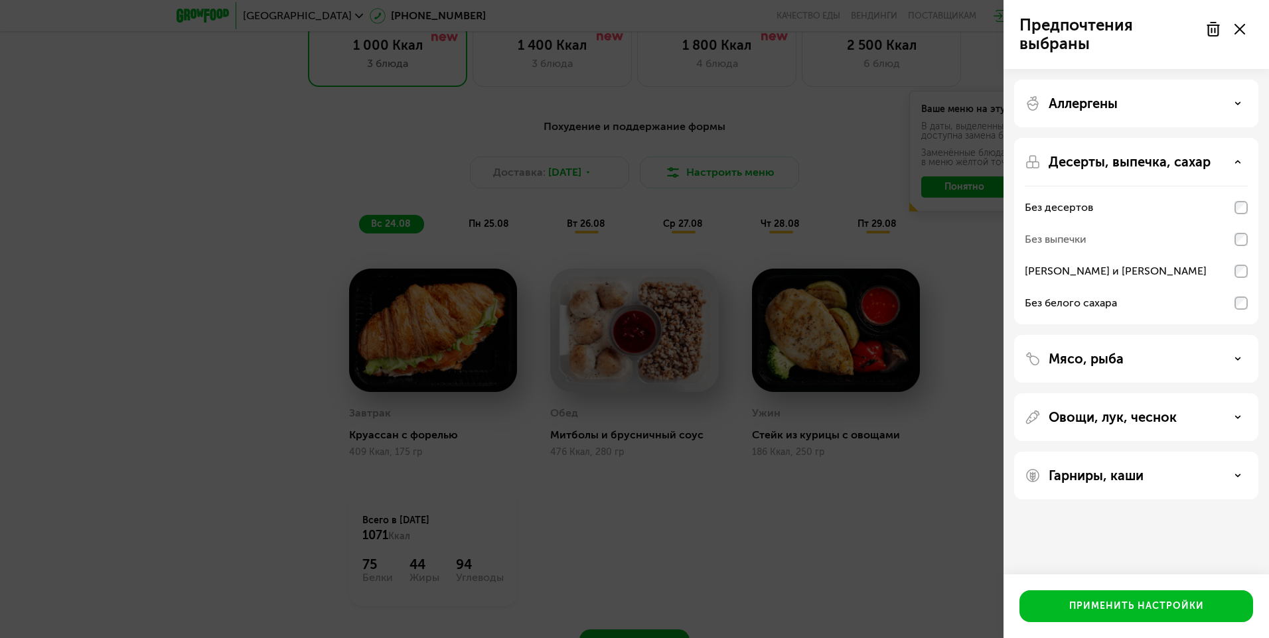
click at [1239, 362] on icon at bounding box center [1237, 359] width 7 height 7
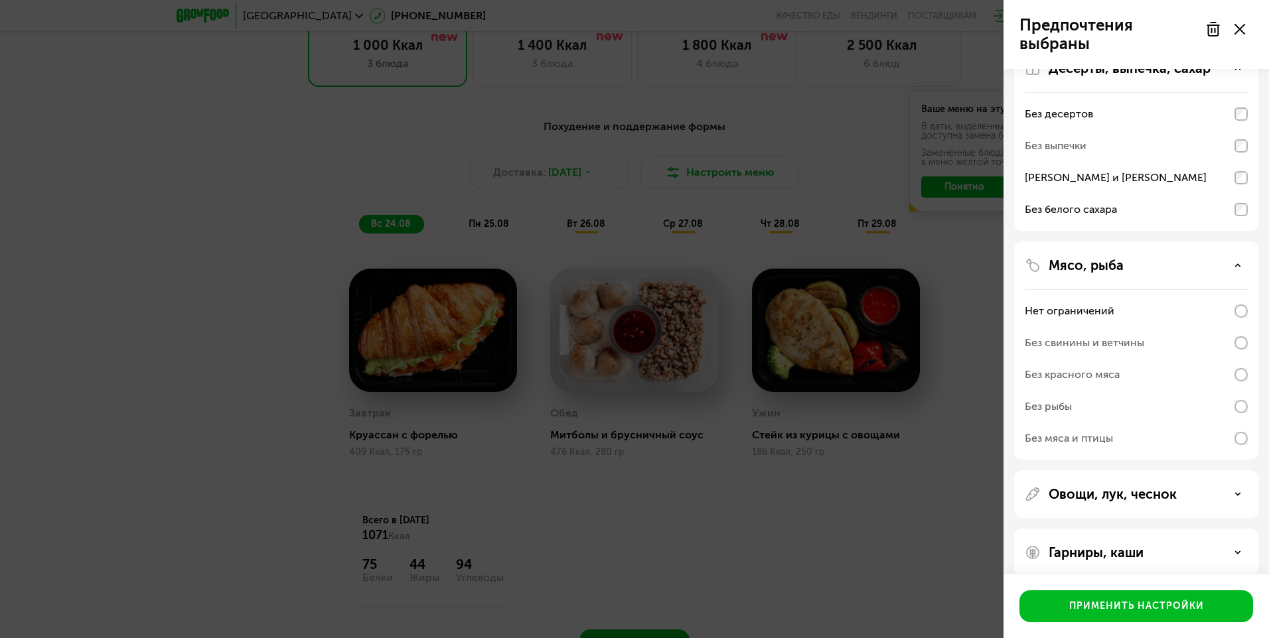
scroll to position [109, 0]
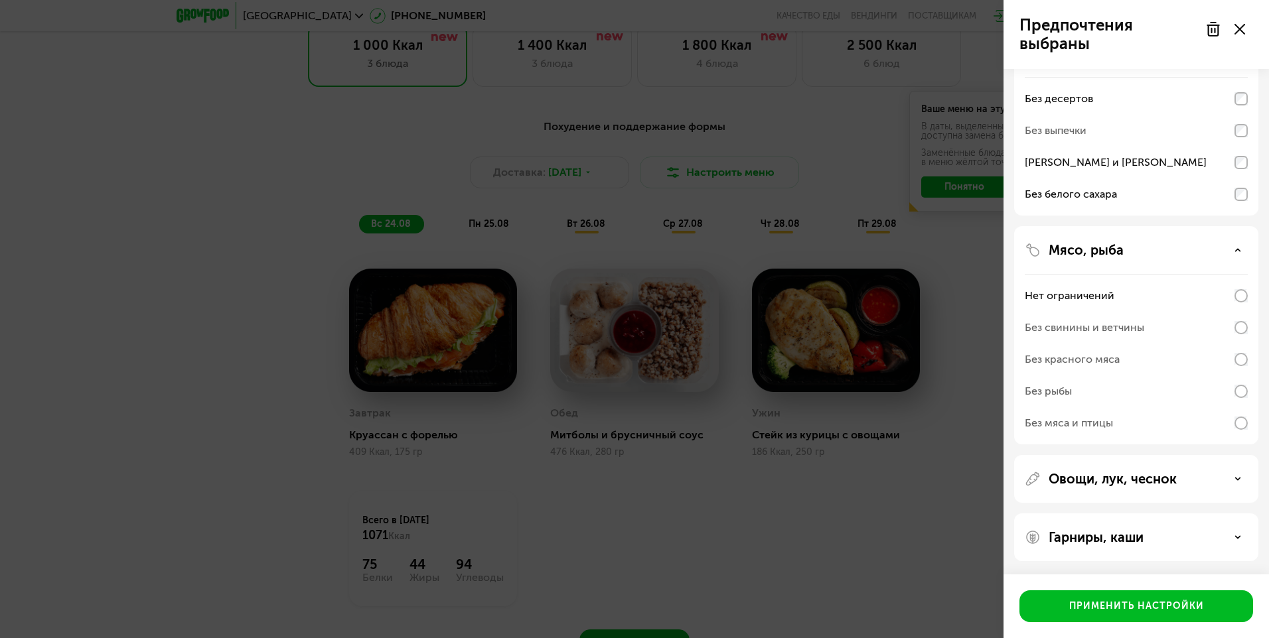
click at [1239, 479] on use at bounding box center [1237, 479] width 5 height 2
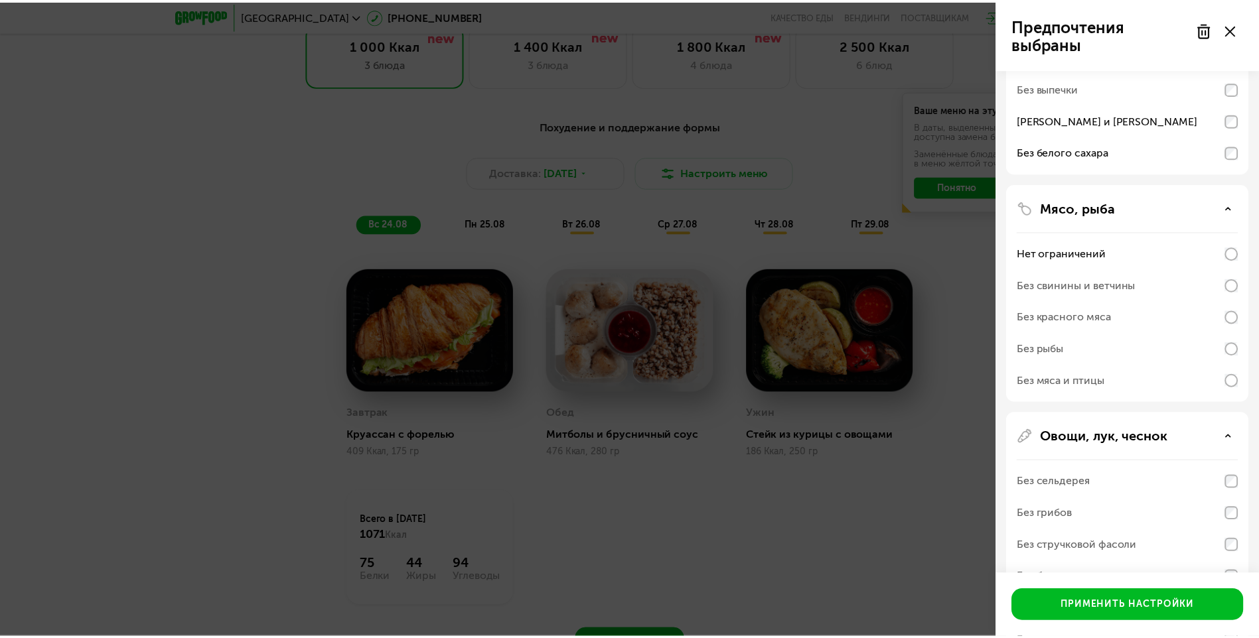
scroll to position [144, 0]
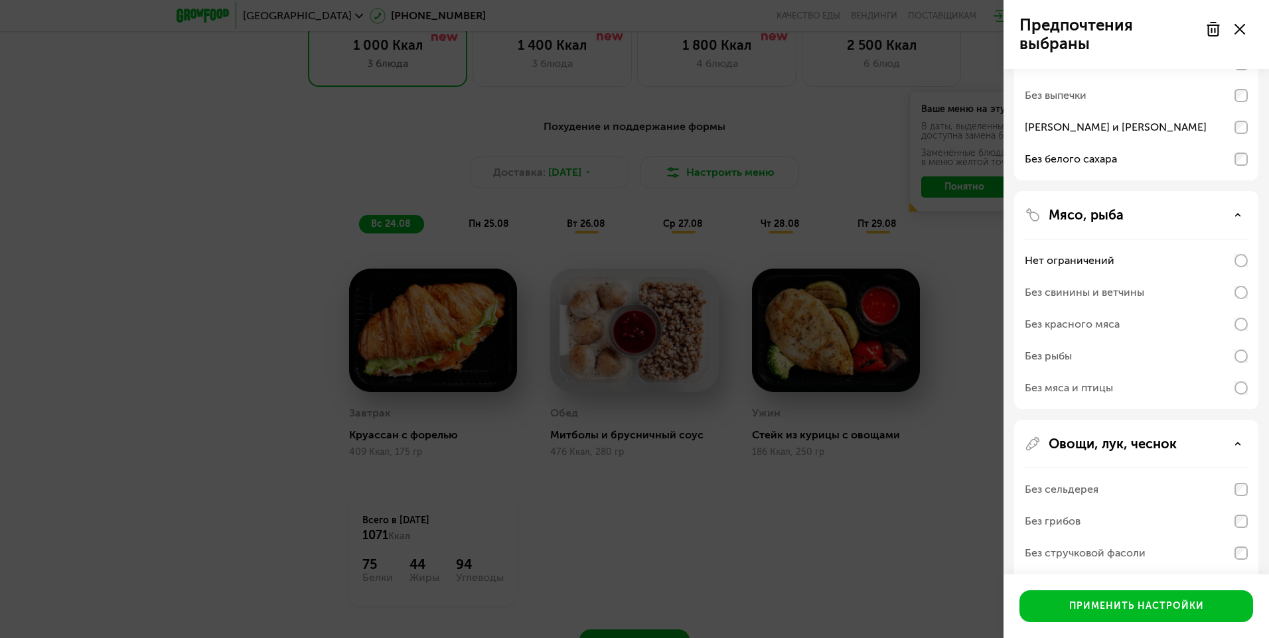
click at [1243, 303] on div "Без свинины и ветчины" at bounding box center [1135, 293] width 223 height 32
click at [1239, 214] on icon at bounding box center [1237, 215] width 7 height 7
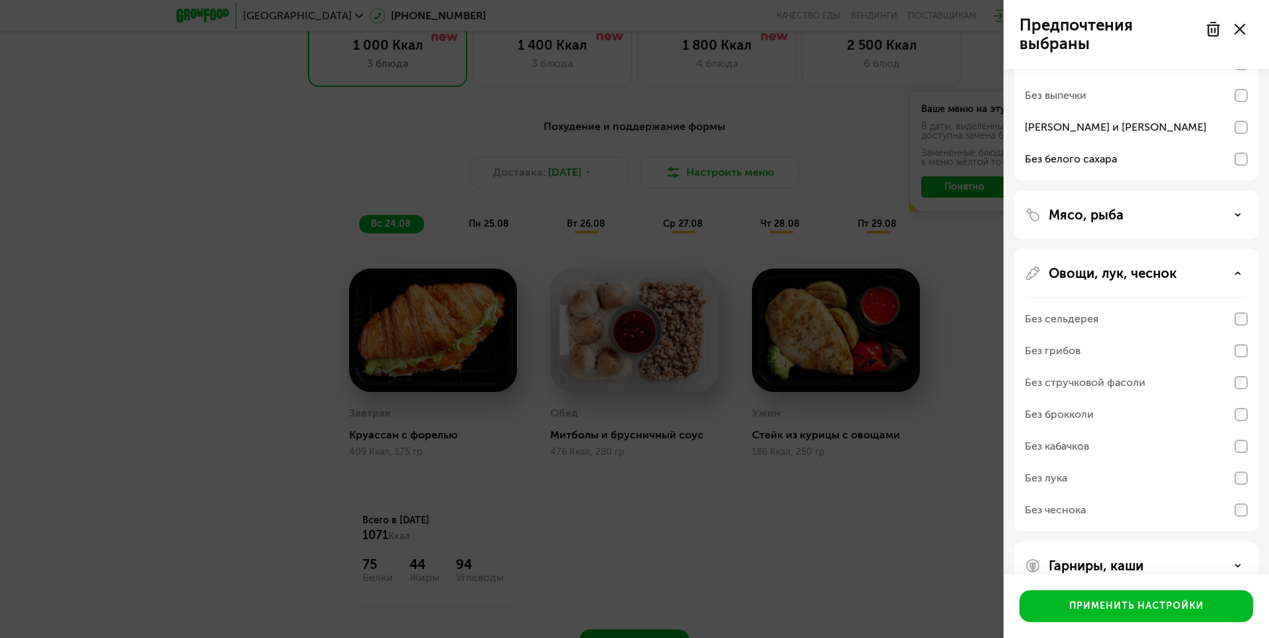
click at [1239, 35] on div at bounding box center [1225, 29] width 56 height 27
click at [1238, 26] on icon at bounding box center [1239, 29] width 11 height 11
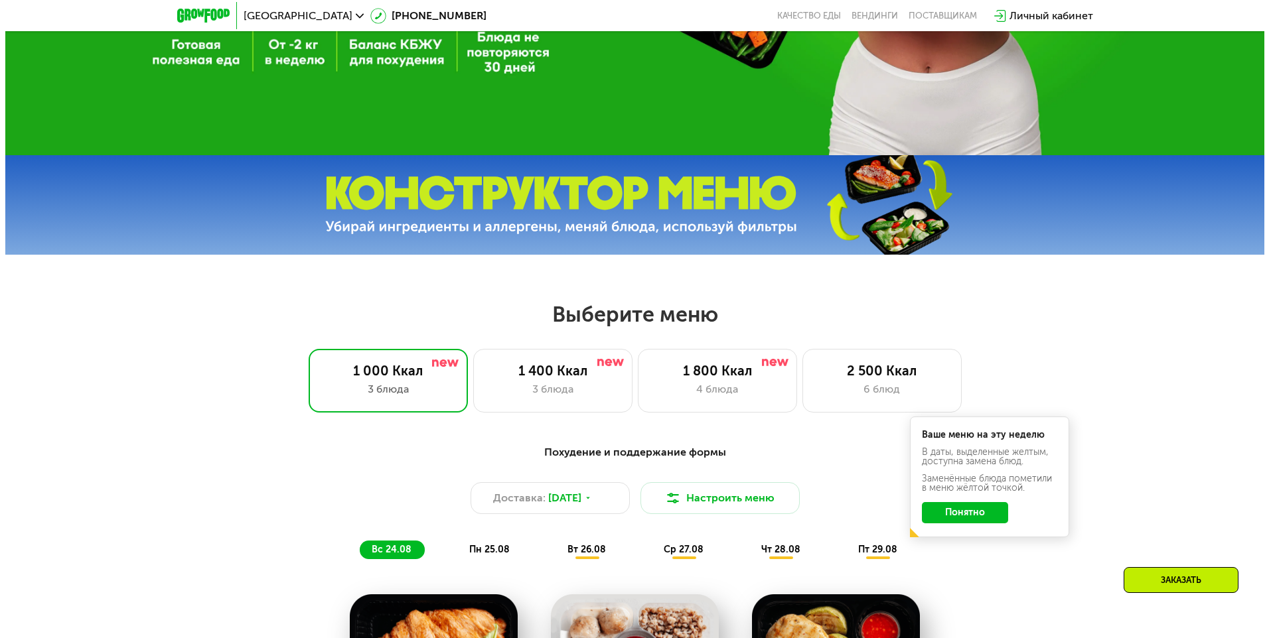
scroll to position [438, 0]
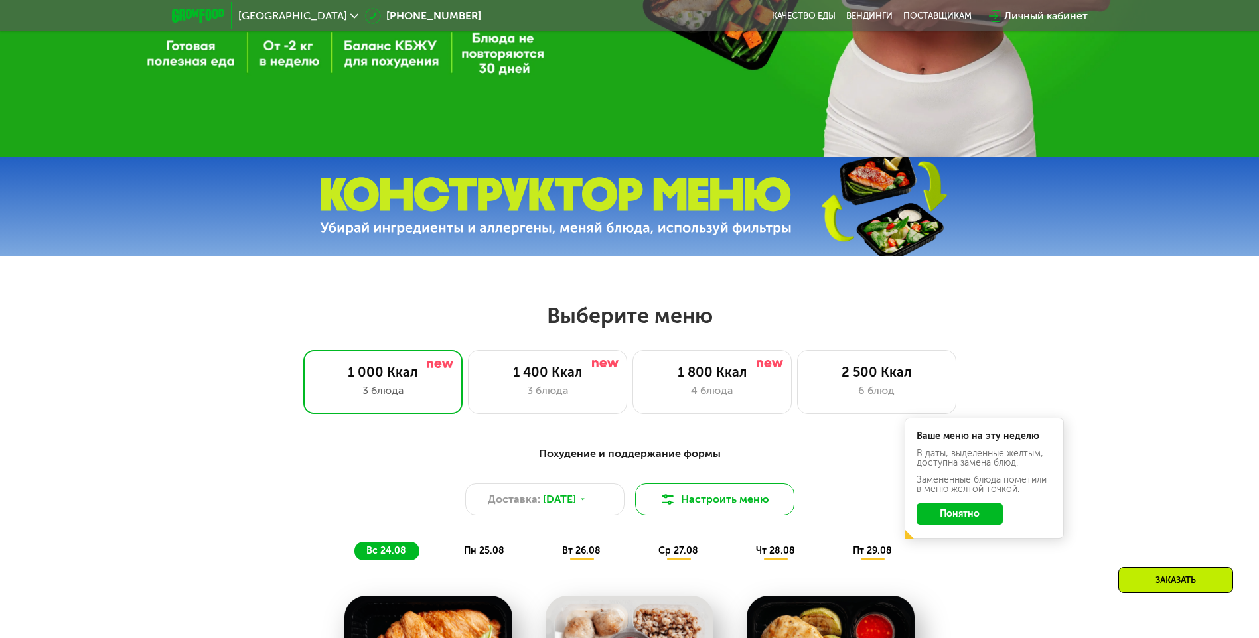
click at [742, 503] on button "Настроить меню" at bounding box center [714, 500] width 159 height 32
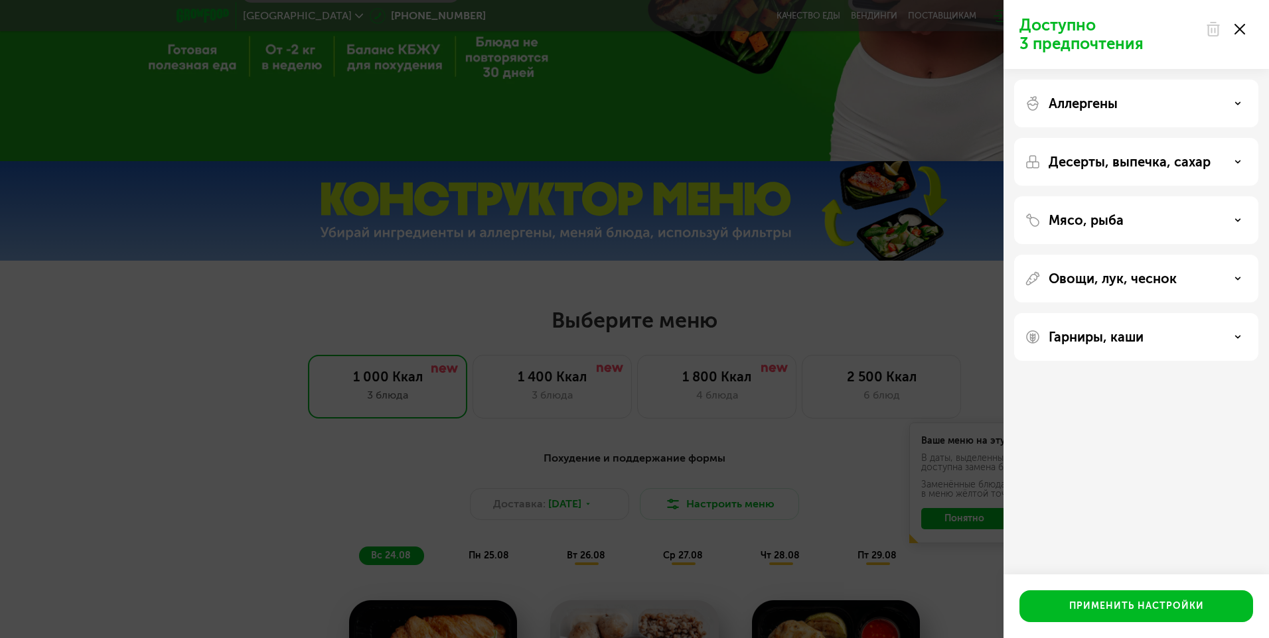
click at [1238, 165] on div "Десерты, выпечка, сахар" at bounding box center [1135, 162] width 223 height 16
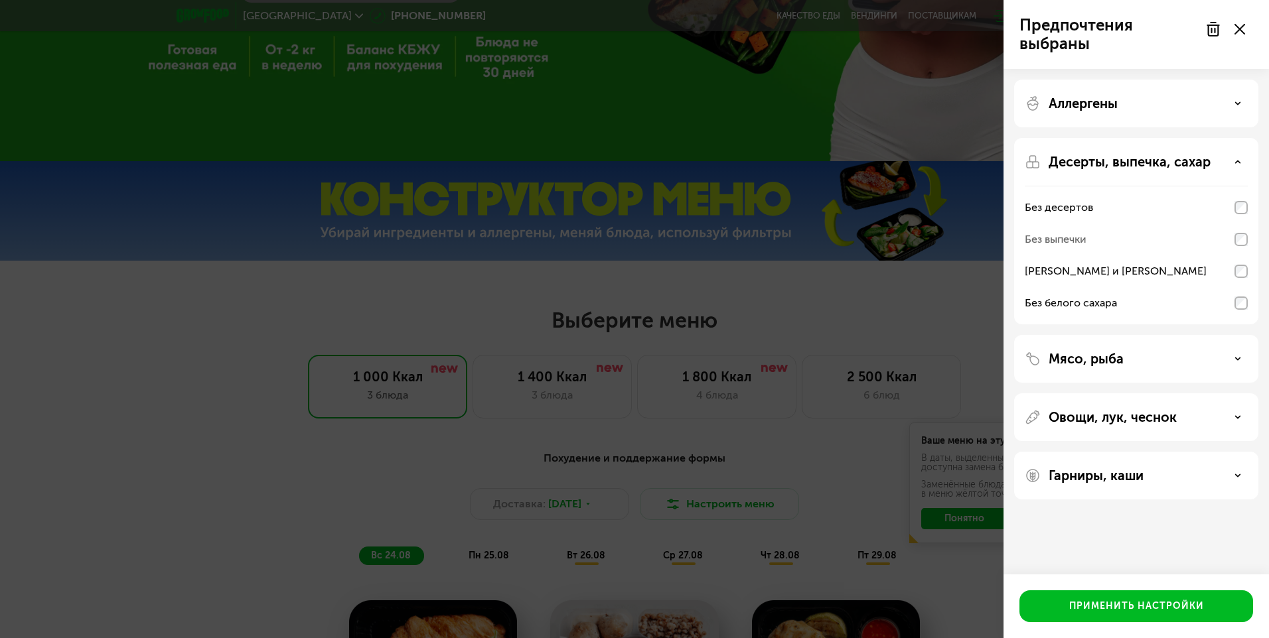
click at [1240, 358] on use at bounding box center [1237, 359] width 5 height 2
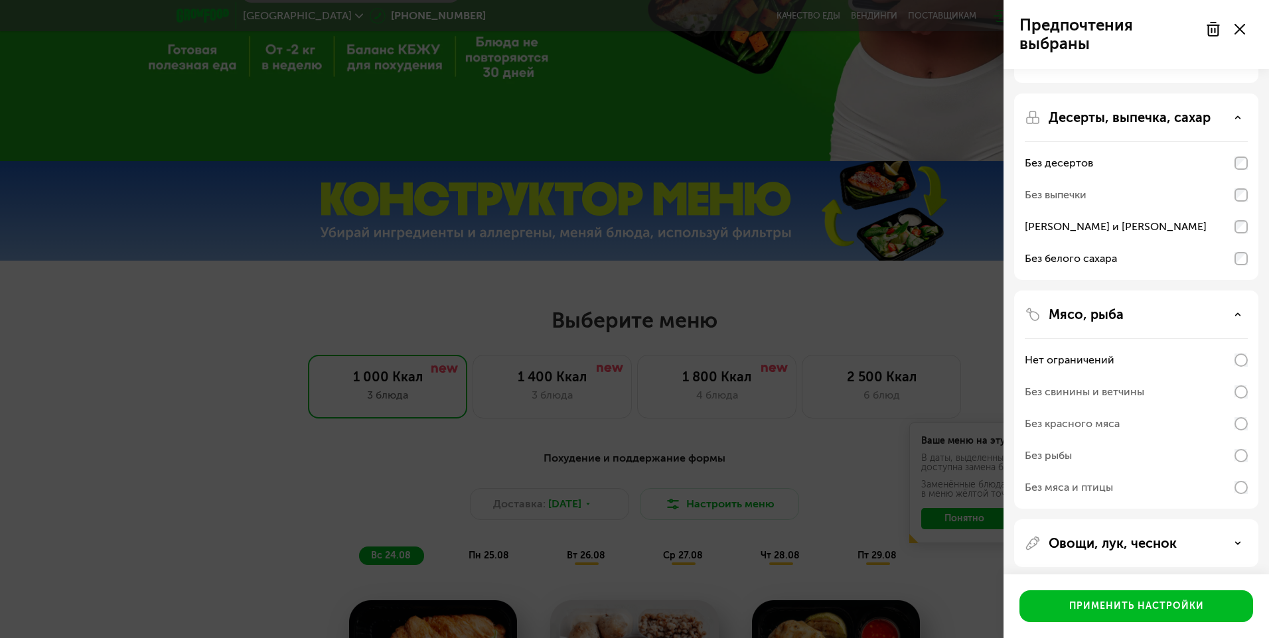
scroll to position [66, 0]
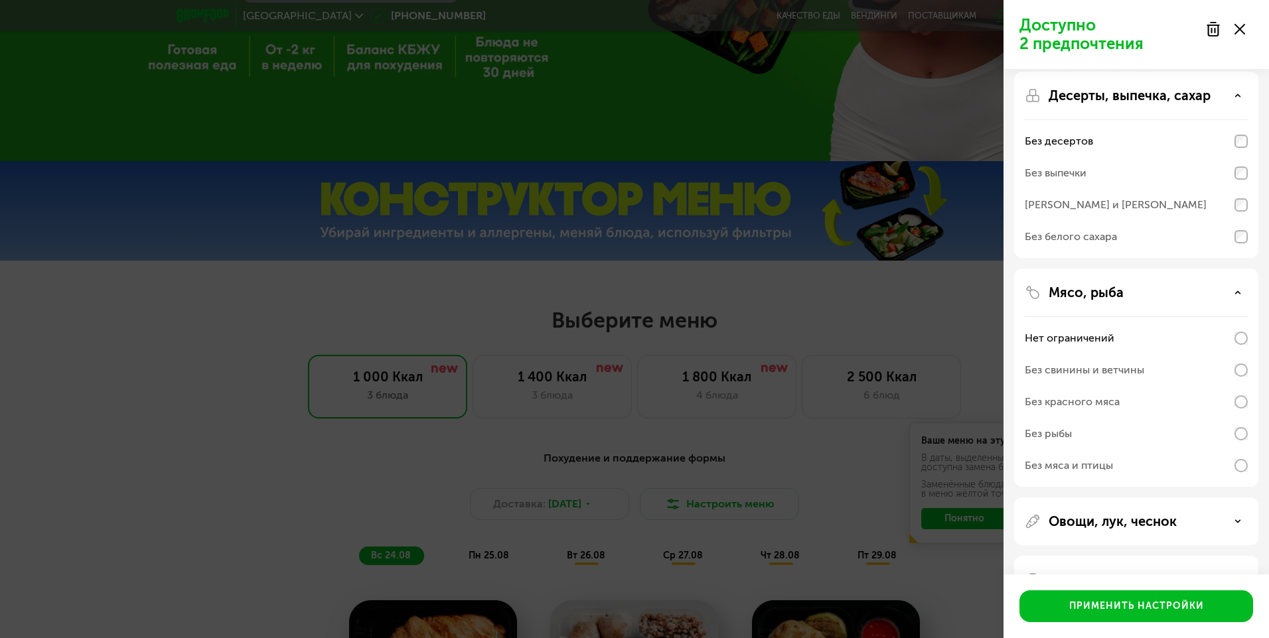
click at [1241, 381] on div "Без свинины и ветчины" at bounding box center [1135, 370] width 223 height 32
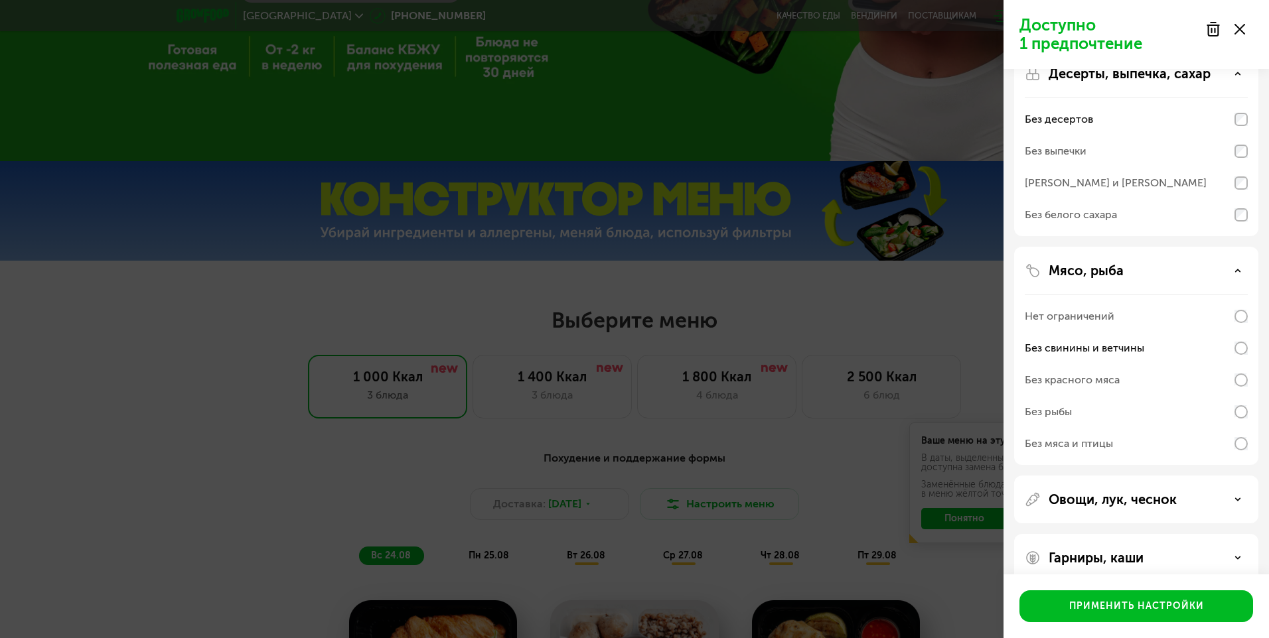
scroll to position [109, 0]
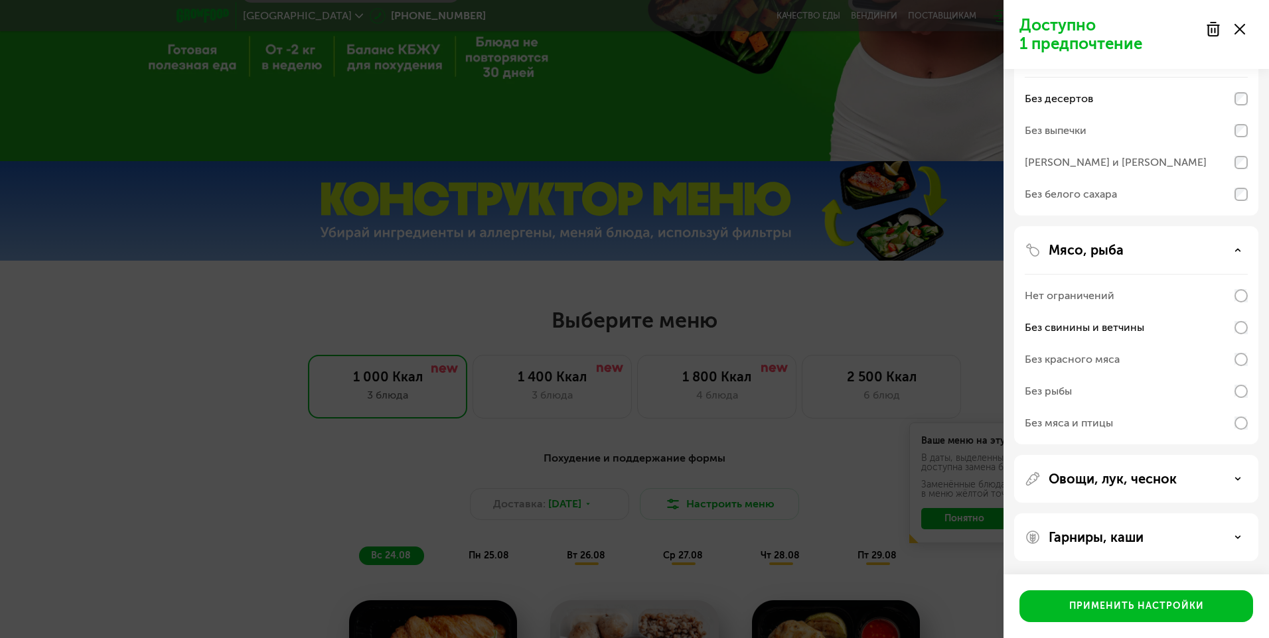
click at [1240, 478] on icon at bounding box center [1237, 479] width 7 height 7
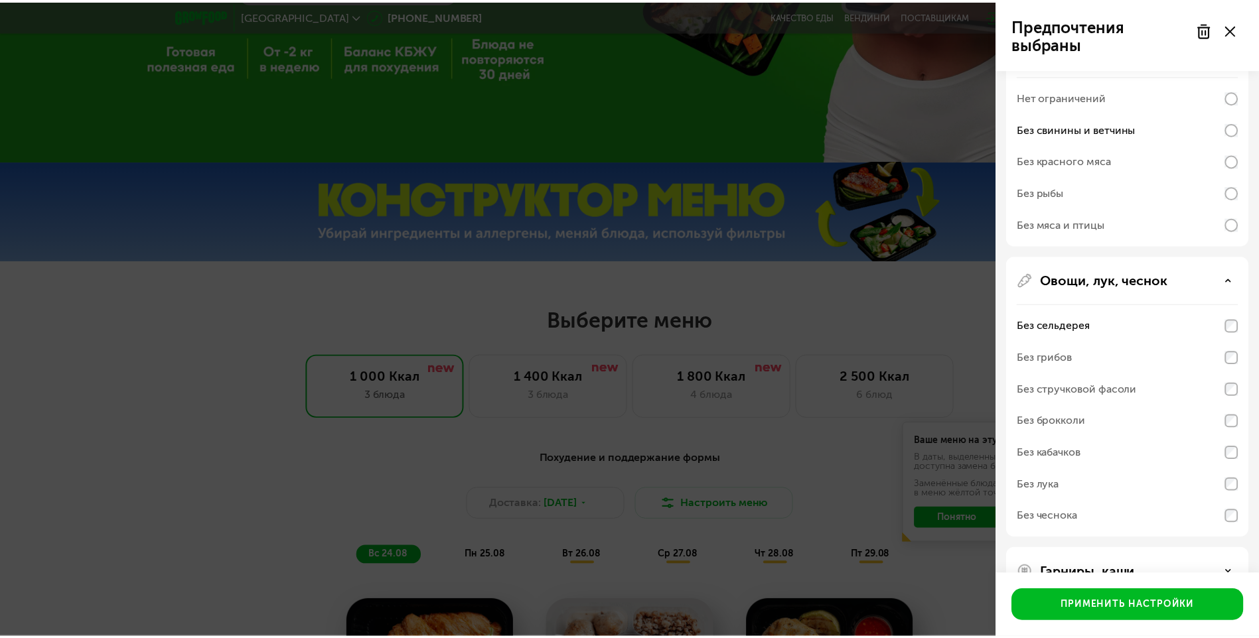
scroll to position [343, 0]
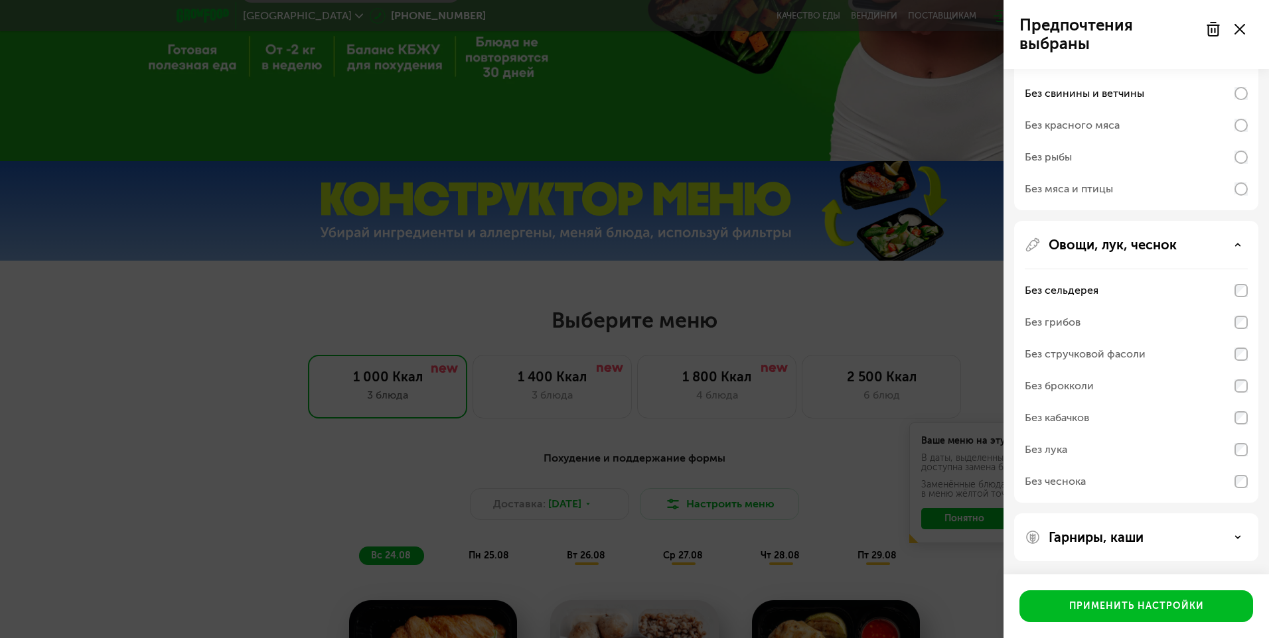
click at [1237, 535] on icon at bounding box center [1237, 537] width 7 height 7
click at [1239, 538] on use at bounding box center [1237, 537] width 5 height 2
click at [1239, 539] on icon at bounding box center [1237, 537] width 7 height 7
click at [1238, 23] on div at bounding box center [1225, 29] width 56 height 27
click at [1237, 28] on icon at bounding box center [1239, 29] width 11 height 11
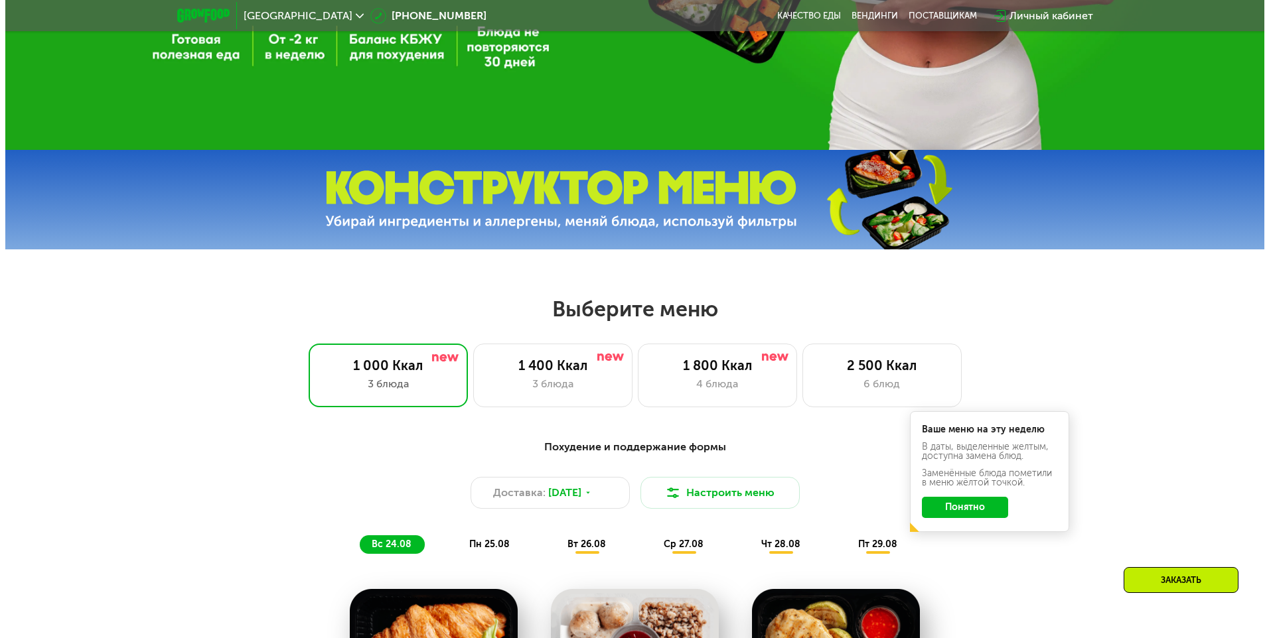
scroll to position [438, 0]
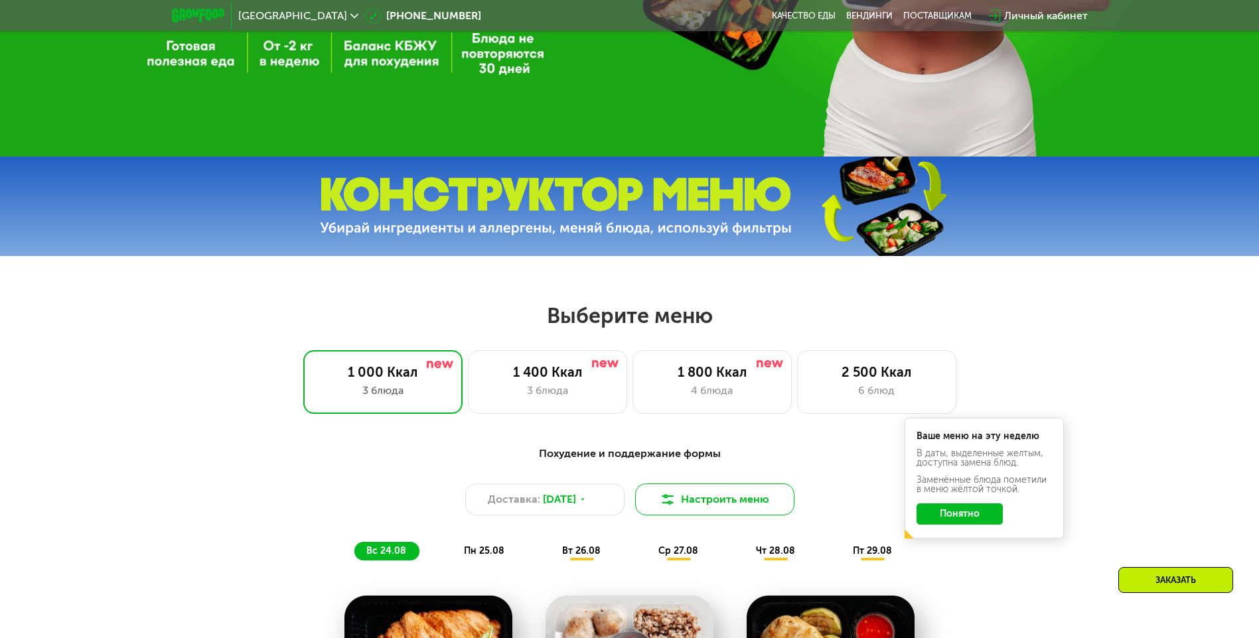
click at [732, 500] on button "Настроить меню" at bounding box center [714, 500] width 159 height 32
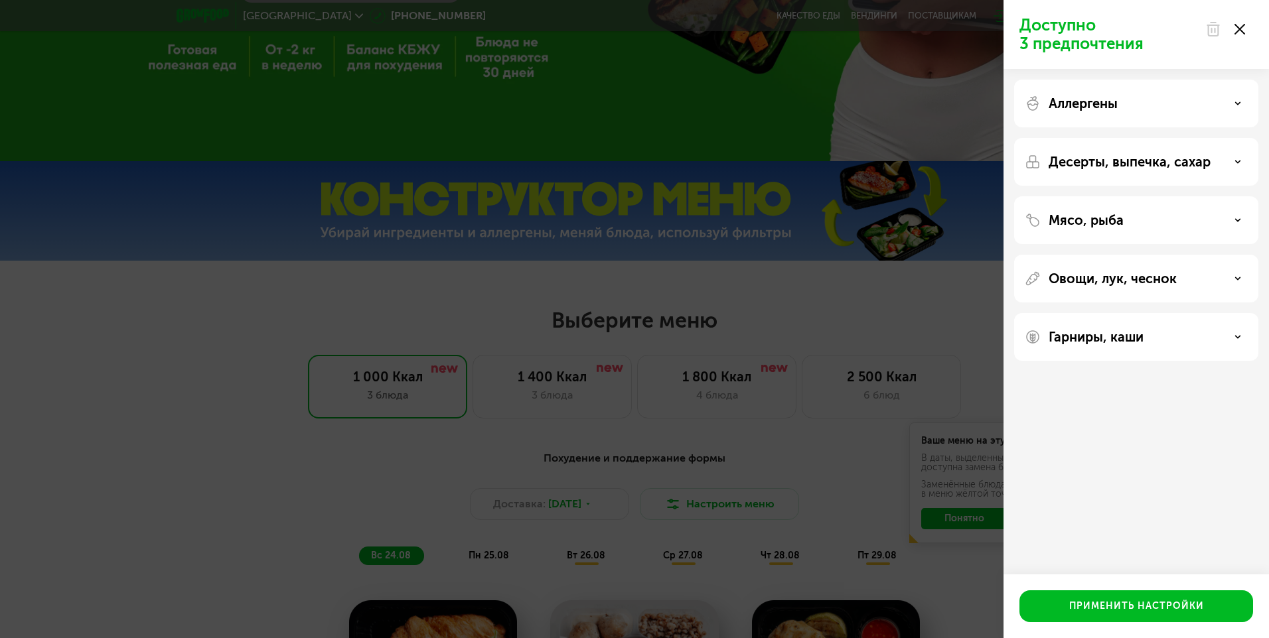
click at [1057, 24] on p "Доступно 3 предпочтения" at bounding box center [1108, 34] width 178 height 37
click at [1237, 163] on use at bounding box center [1237, 162] width 5 height 2
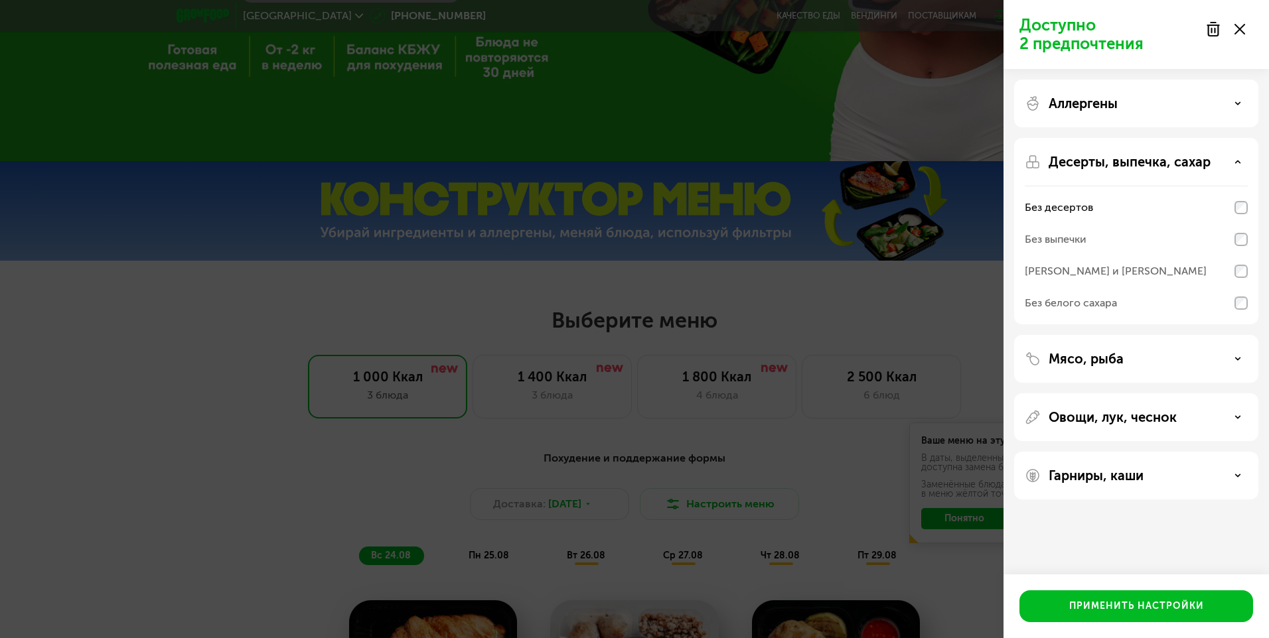
click at [1233, 357] on div "Мясо, рыба" at bounding box center [1135, 359] width 223 height 16
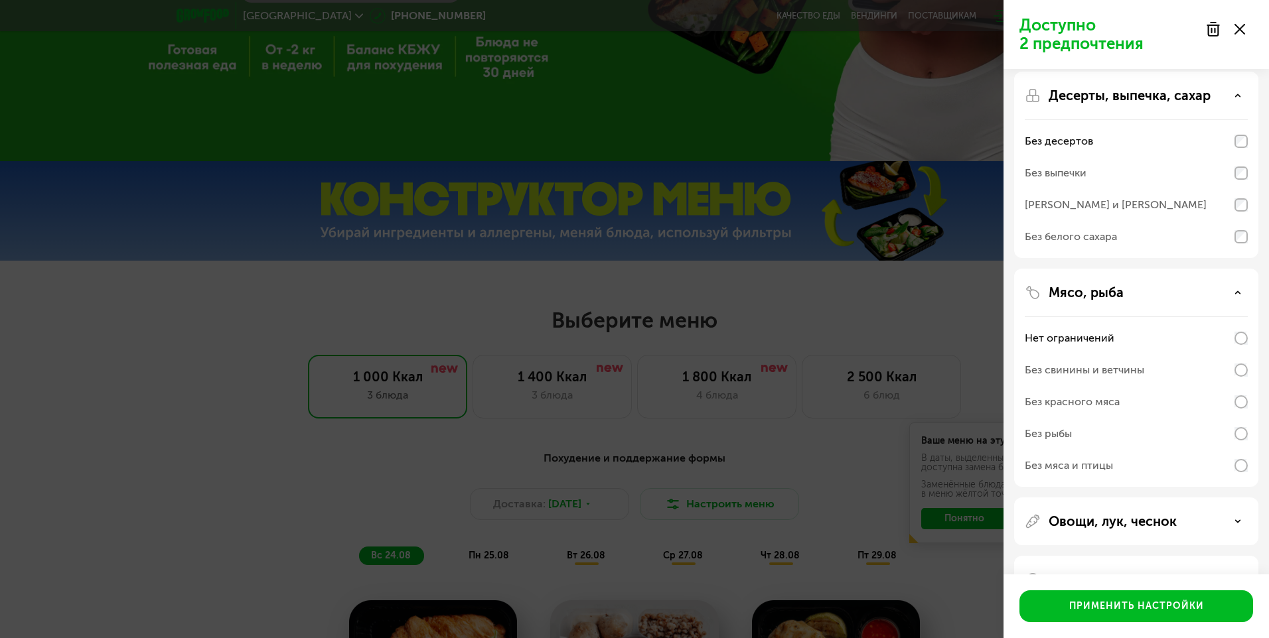
scroll to position [109, 0]
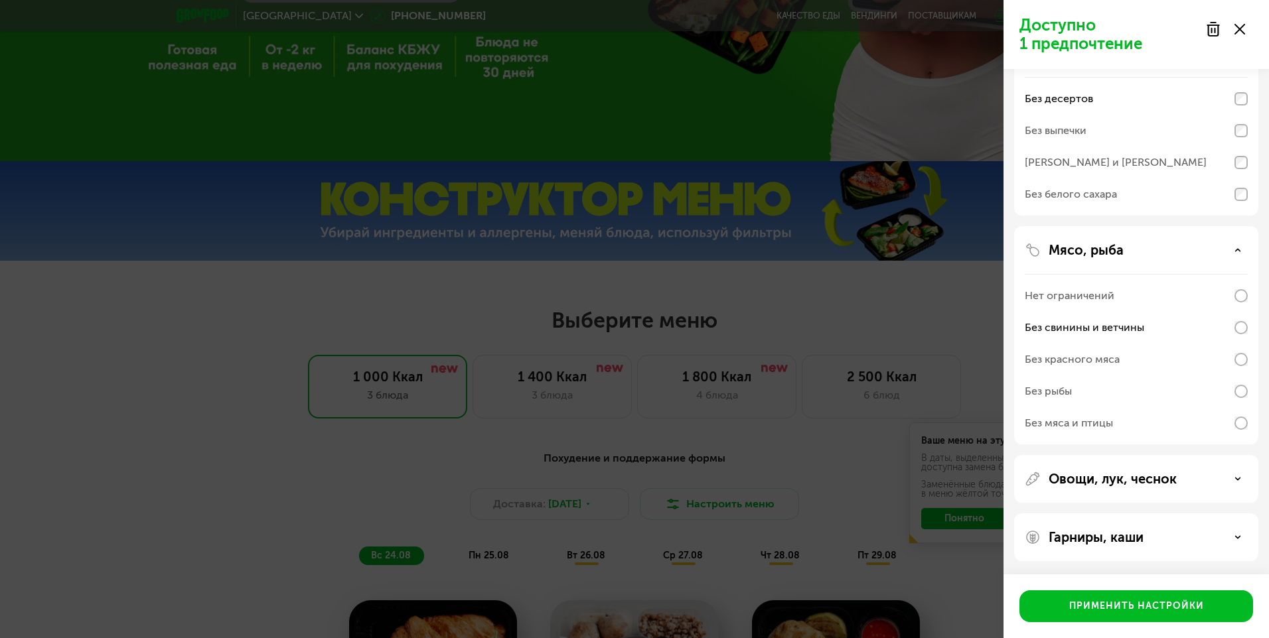
click at [1237, 478] on use at bounding box center [1237, 479] width 5 height 2
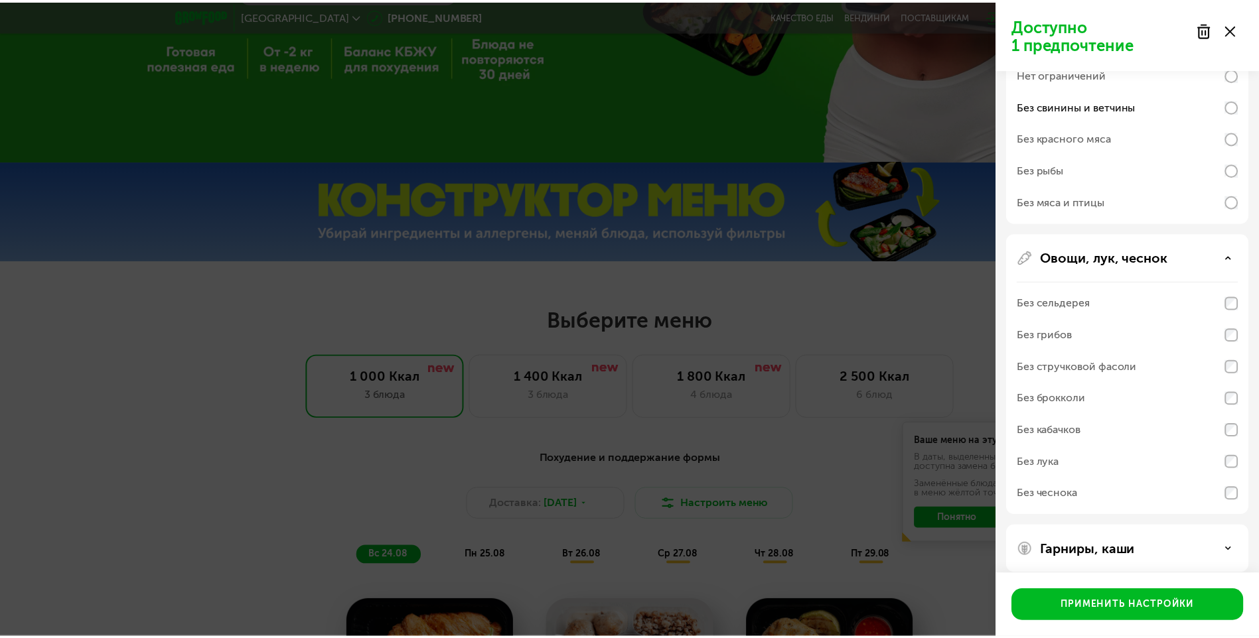
scroll to position [343, 0]
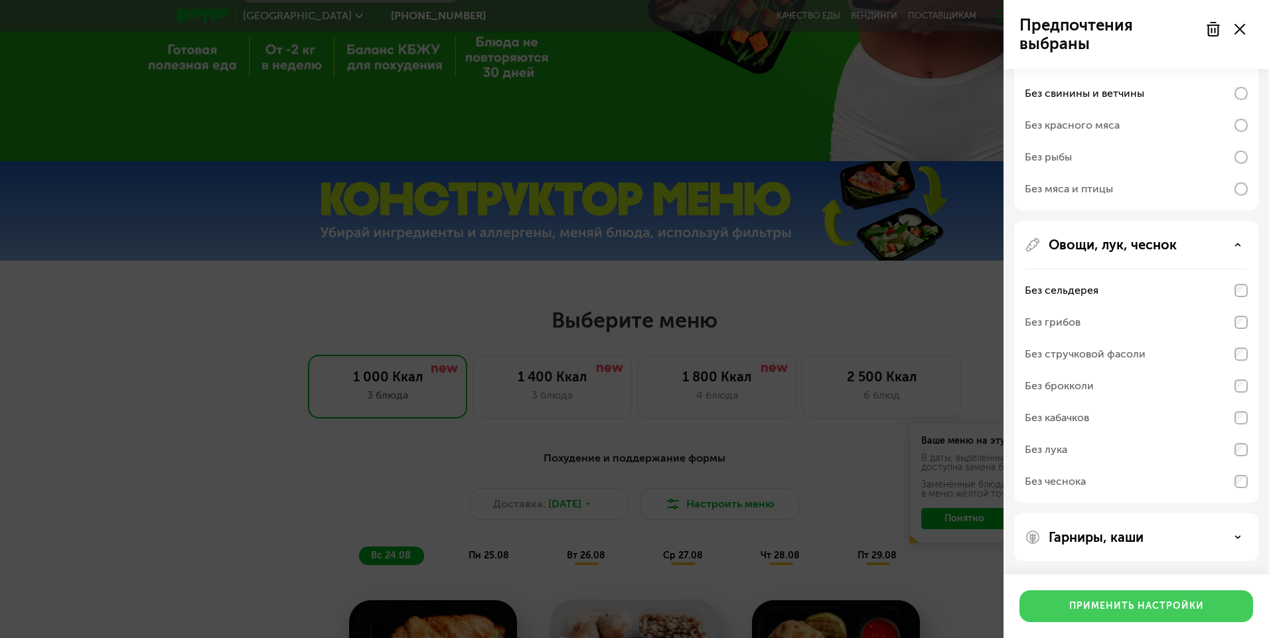
click at [1087, 609] on div "Применить настройки" at bounding box center [1136, 606] width 135 height 13
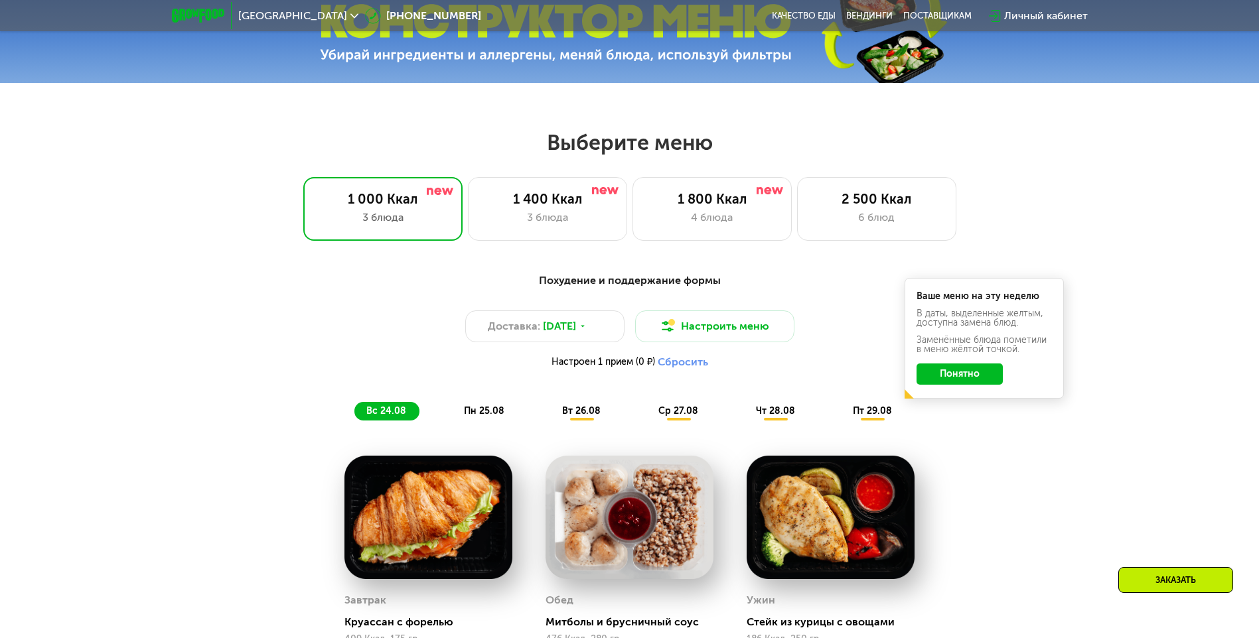
scroll to position [770, 0]
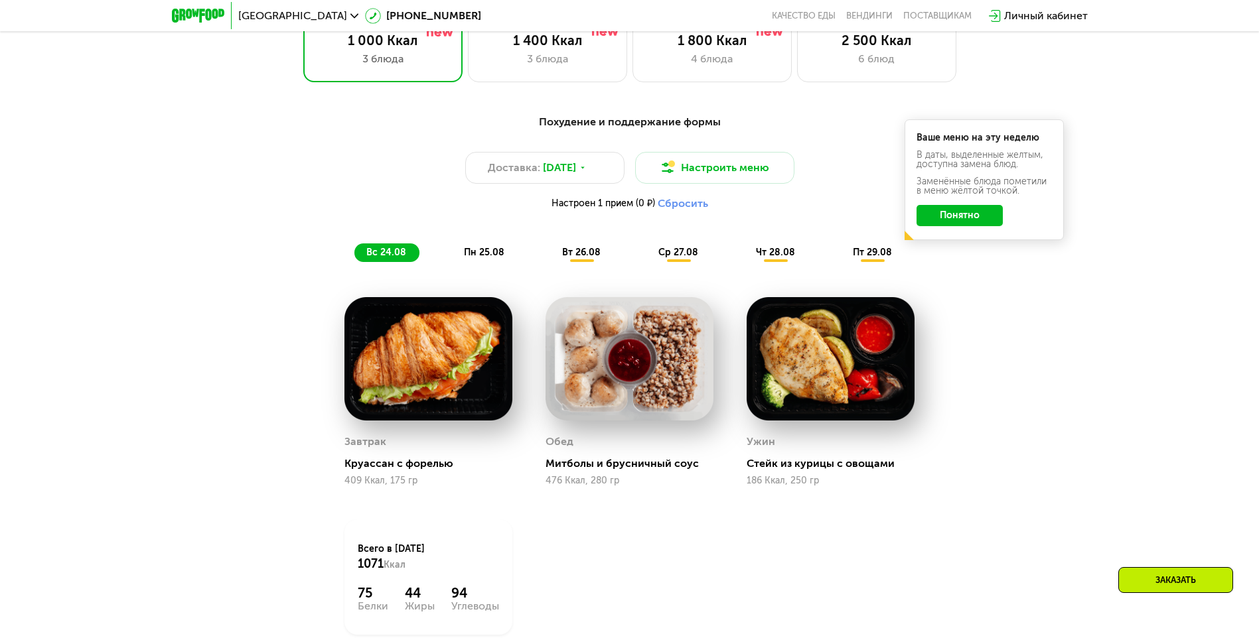
click at [565, 258] on span "вт 26.08" at bounding box center [581, 252] width 38 height 11
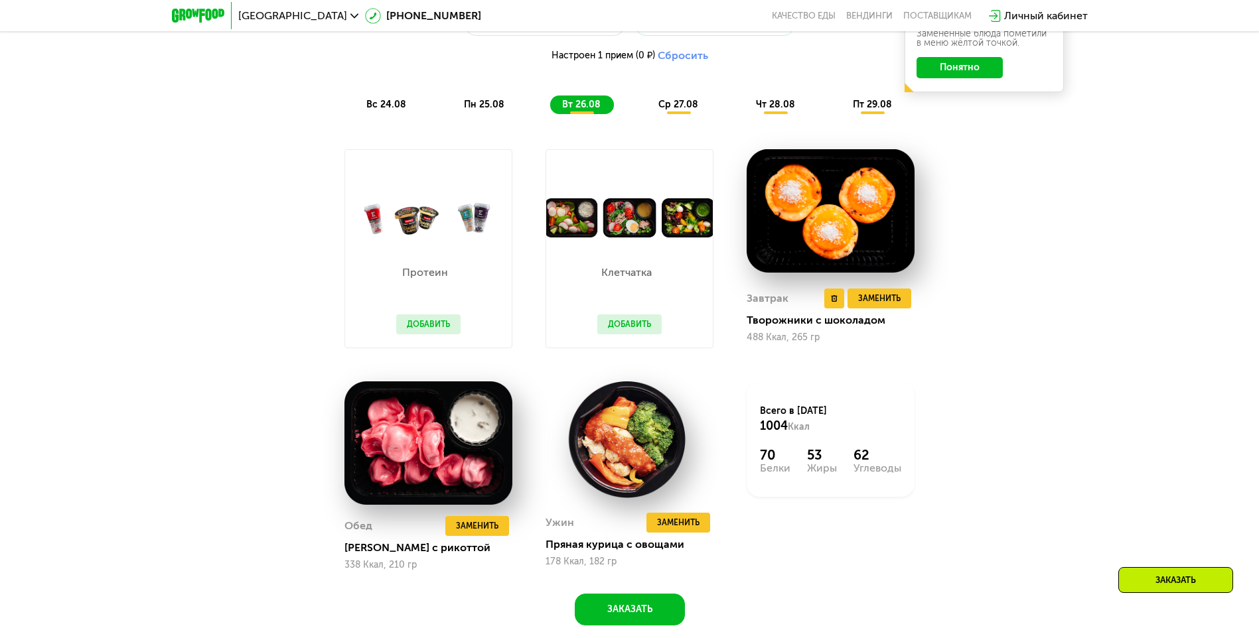
scroll to position [902, 0]
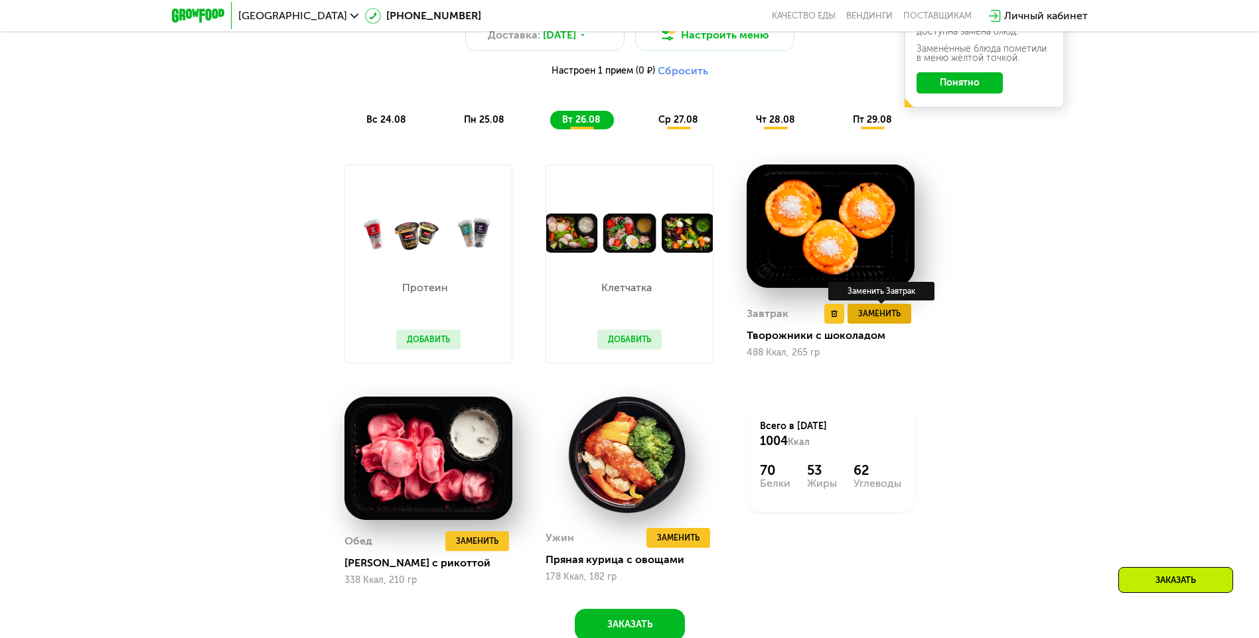
click at [879, 320] on span "Заменить" at bounding box center [879, 313] width 42 height 13
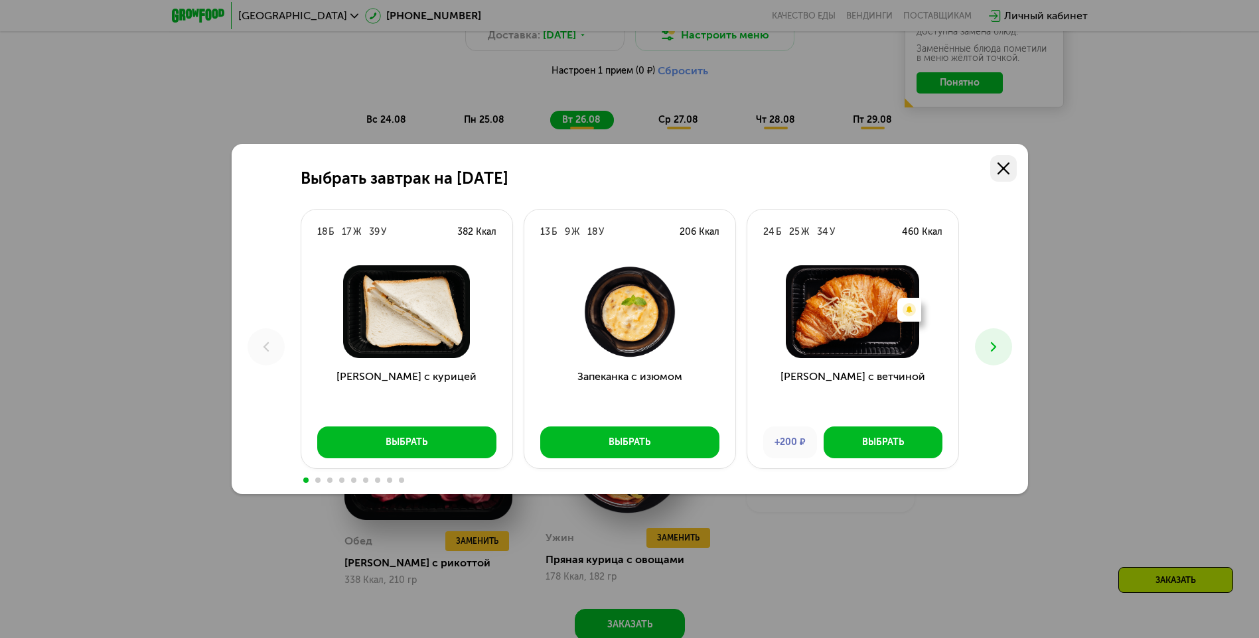
click at [1002, 165] on icon at bounding box center [1003, 169] width 12 height 12
